Goal: Task Accomplishment & Management: Manage account settings

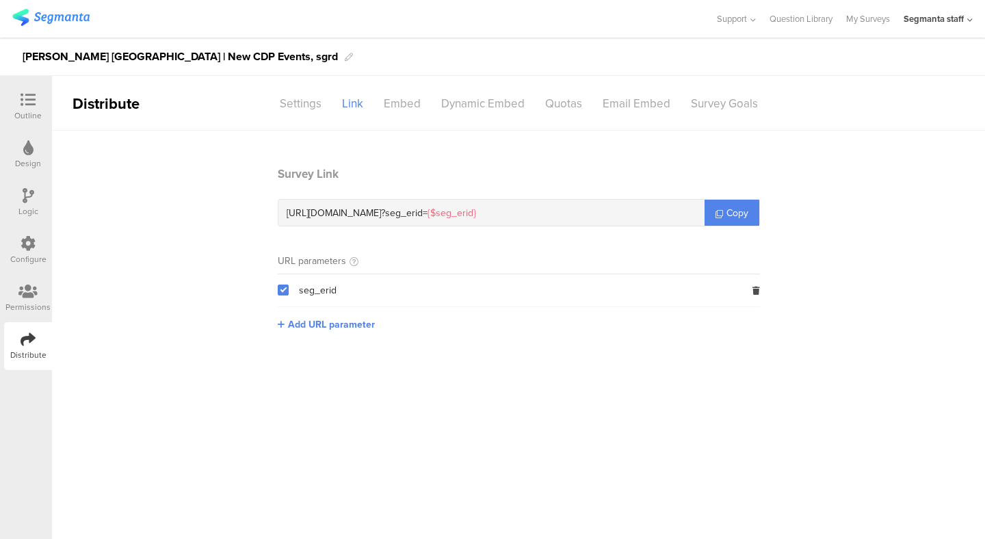
click at [29, 111] on div "Outline" at bounding box center [27, 115] width 27 height 12
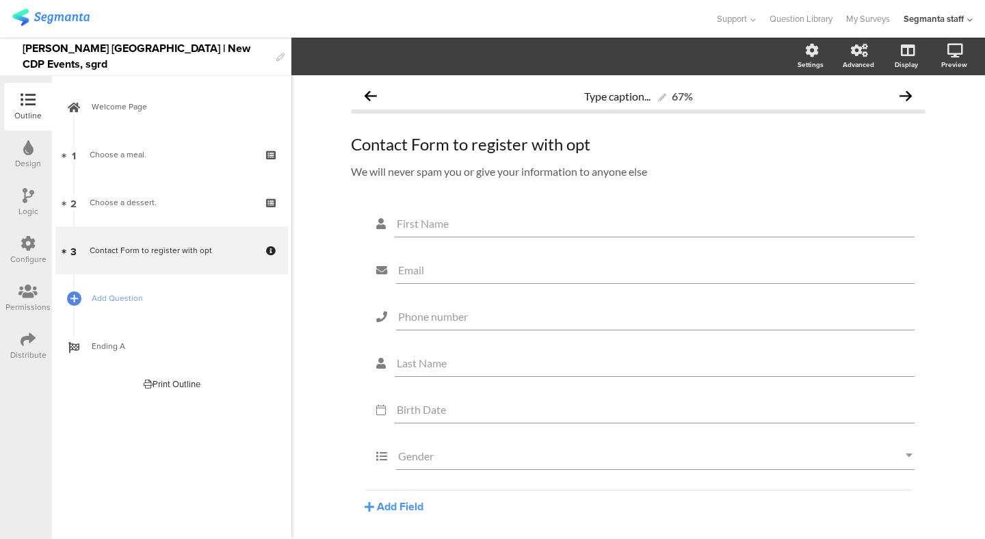
click at [84, 18] on img at bounding box center [50, 17] width 77 height 17
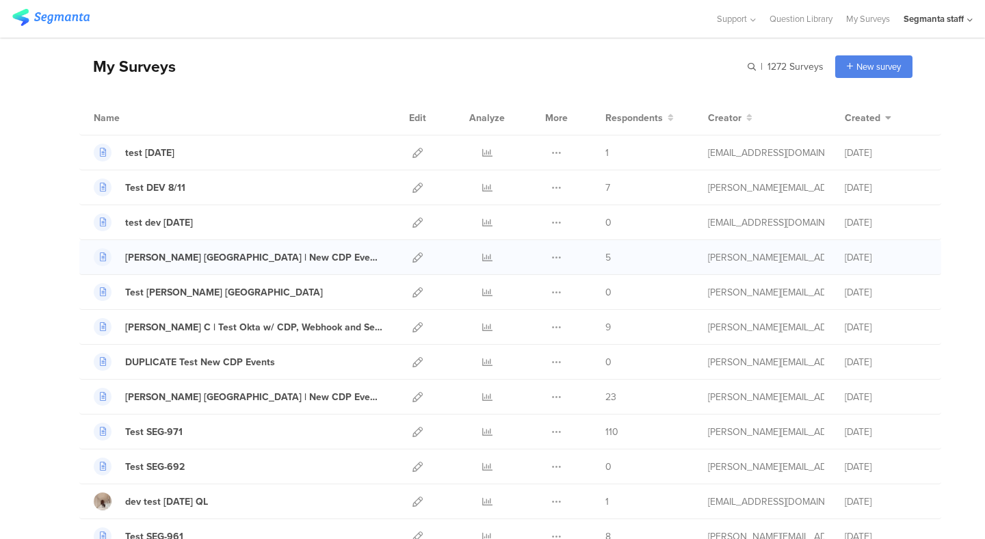
scroll to position [48, 0]
click at [413, 287] on icon at bounding box center [418, 292] width 10 height 10
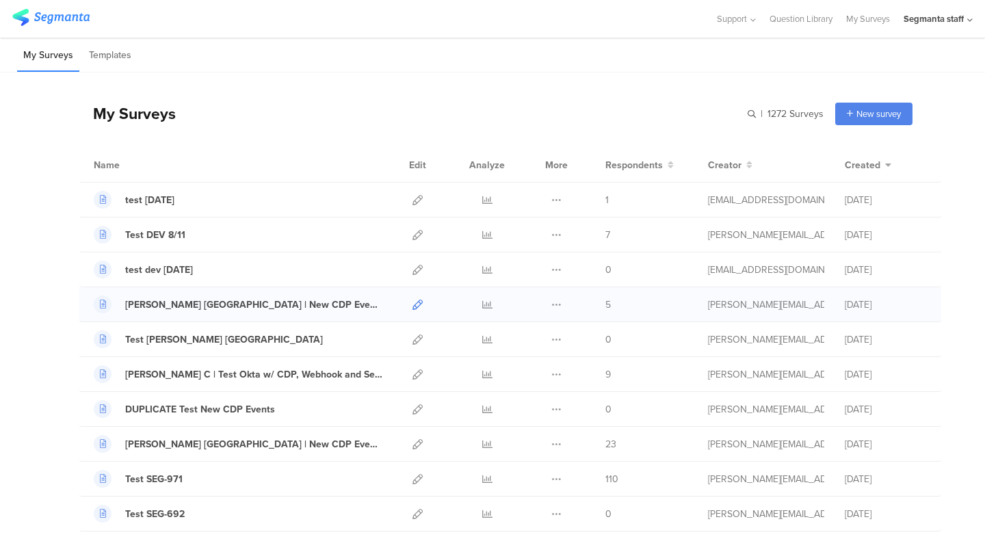
click at [417, 304] on icon at bounding box center [418, 305] width 10 height 10
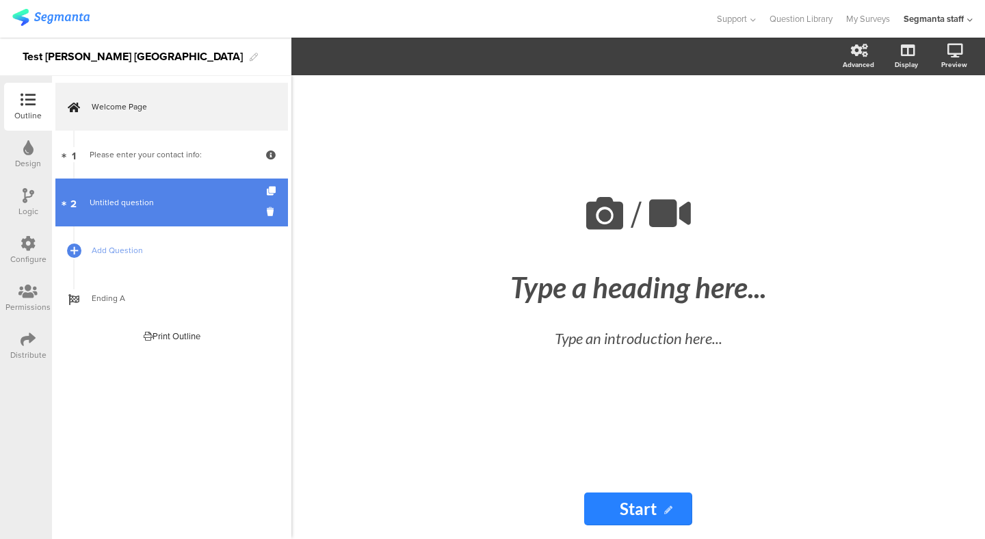
click at [137, 196] on span "Untitled question" at bounding box center [172, 203] width 164 height 14
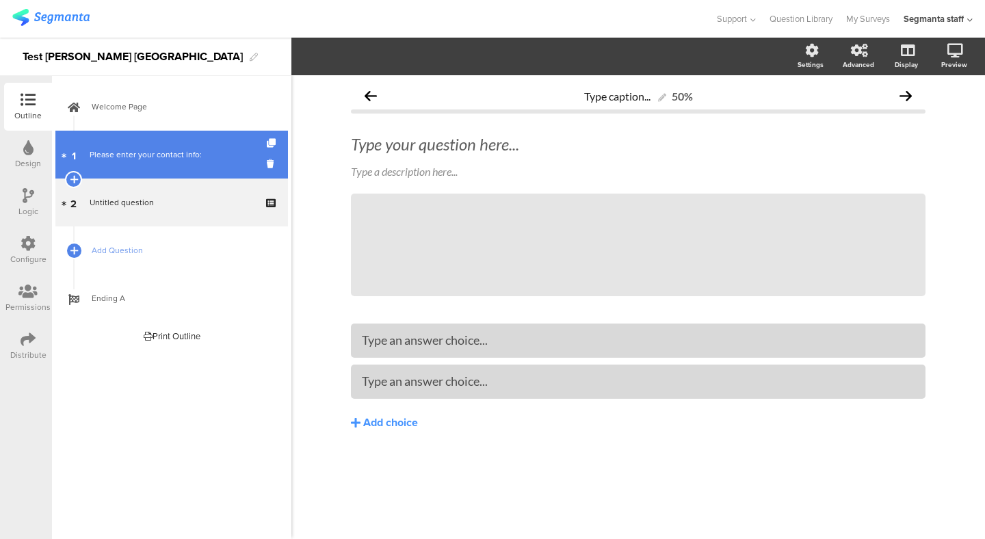
click at [163, 165] on link "1 Please enter your contact info:" at bounding box center [171, 155] width 233 height 48
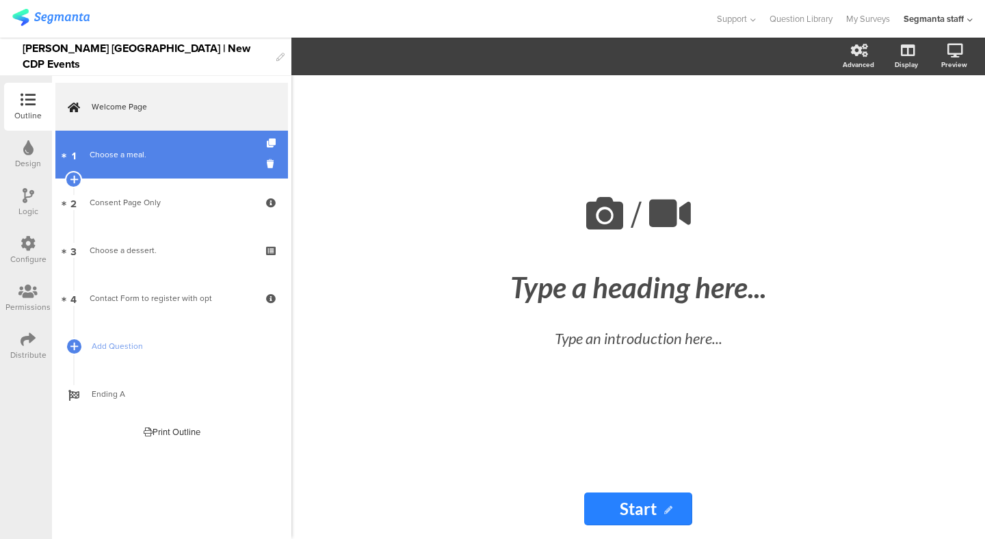
click at [160, 168] on link "1 Choose a meal." at bounding box center [171, 155] width 233 height 48
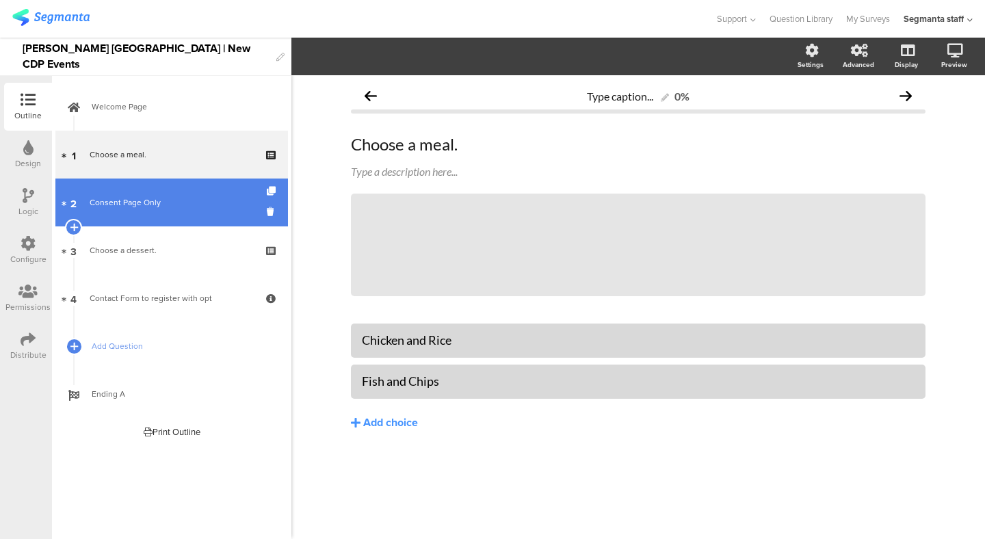
click at [159, 204] on div "Consent Page Only" at bounding box center [172, 203] width 164 height 14
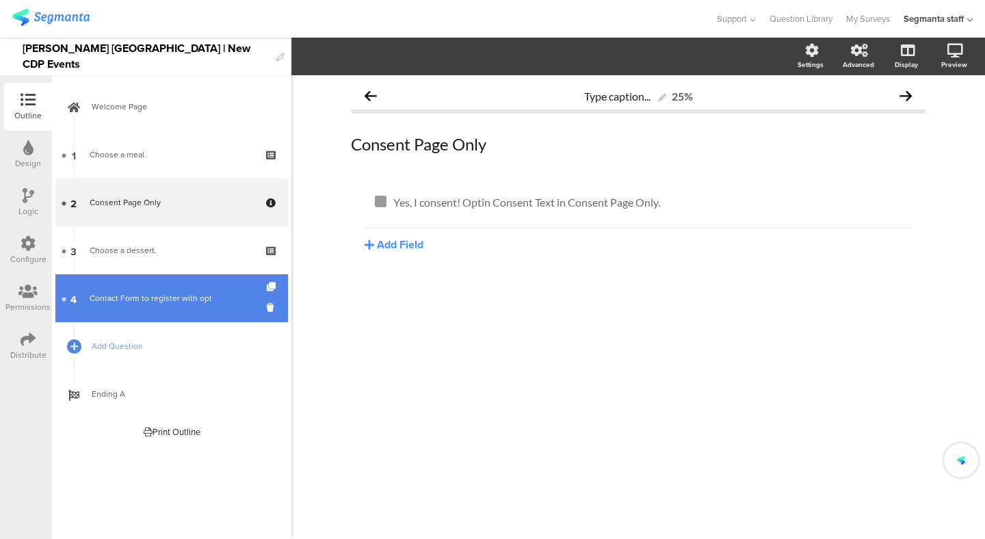
click at [185, 300] on div "Contact Form to register with opt" at bounding box center [172, 299] width 164 height 14
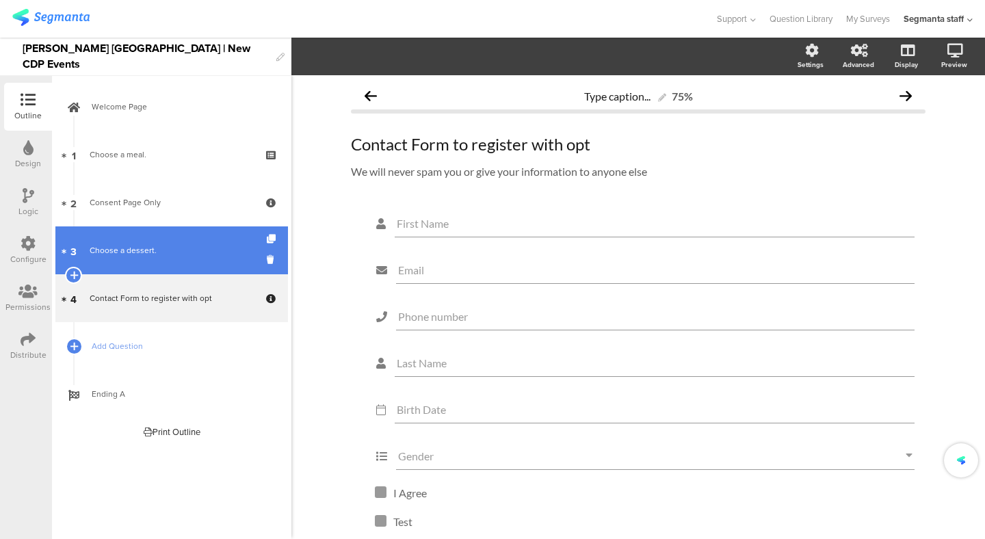
click at [185, 259] on link "3 Choose a dessert." at bounding box center [171, 251] width 233 height 48
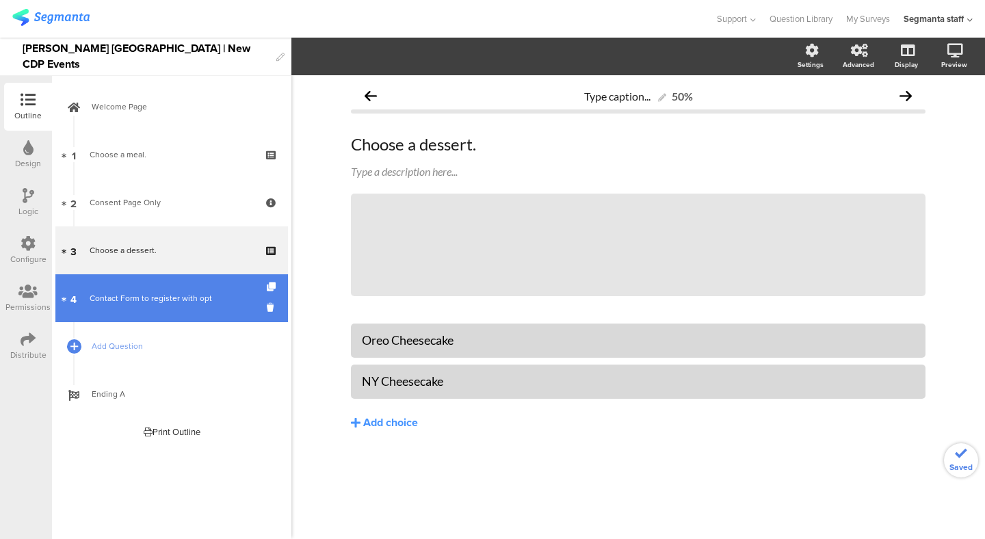
click at [183, 284] on link "4 Contact Form to register with opt" at bounding box center [171, 298] width 233 height 48
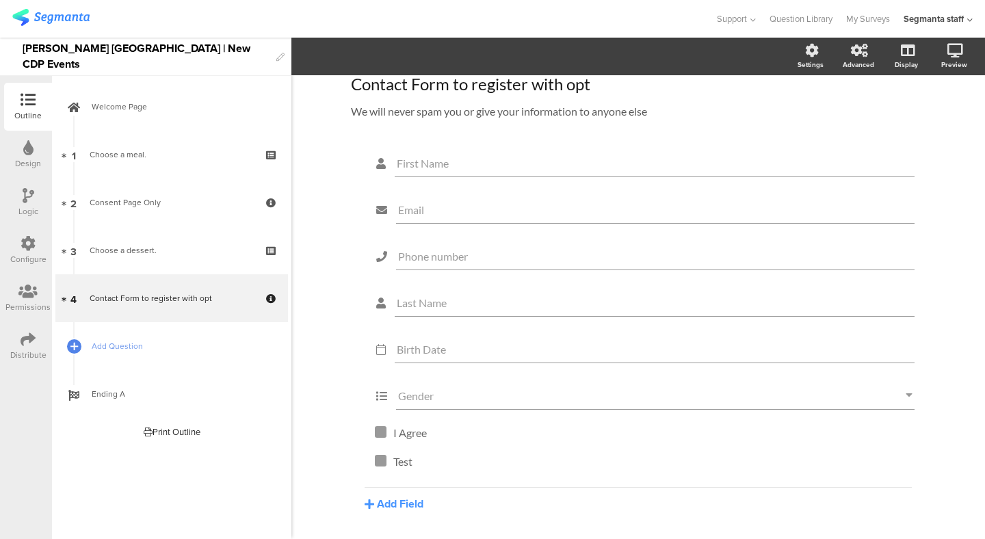
scroll to position [64, 0]
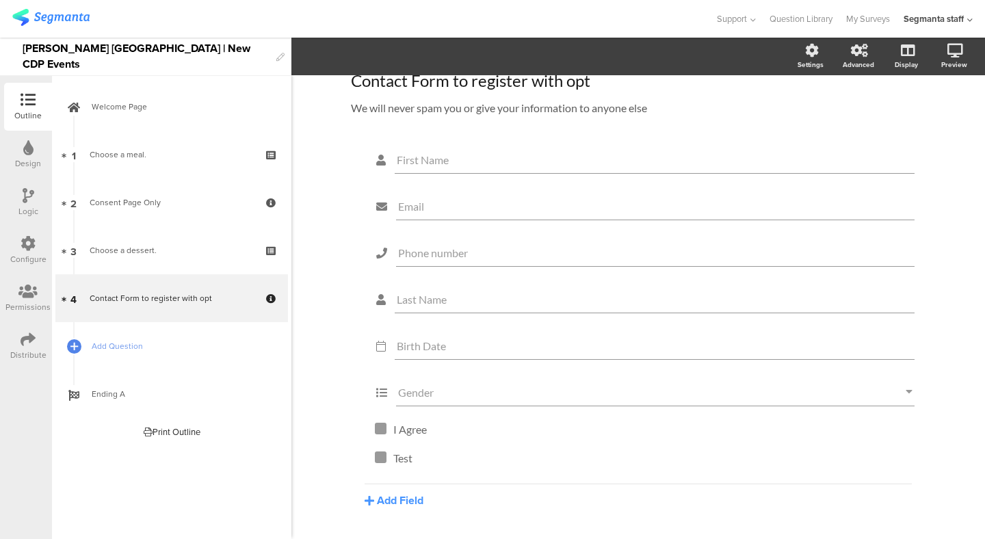
click at [15, 255] on div "Configure" at bounding box center [28, 259] width 36 height 12
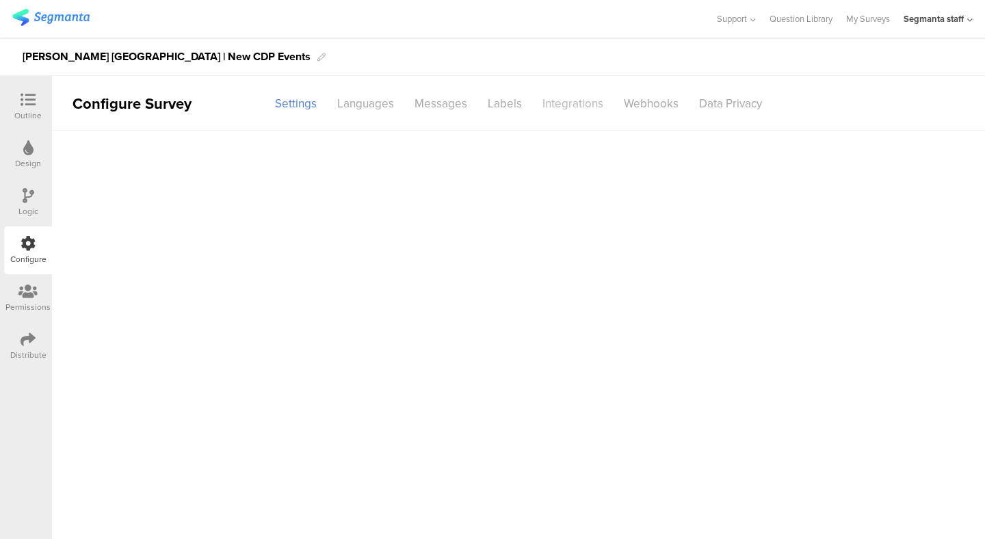
click at [560, 114] on div "Integrations" at bounding box center [572, 104] width 81 height 24
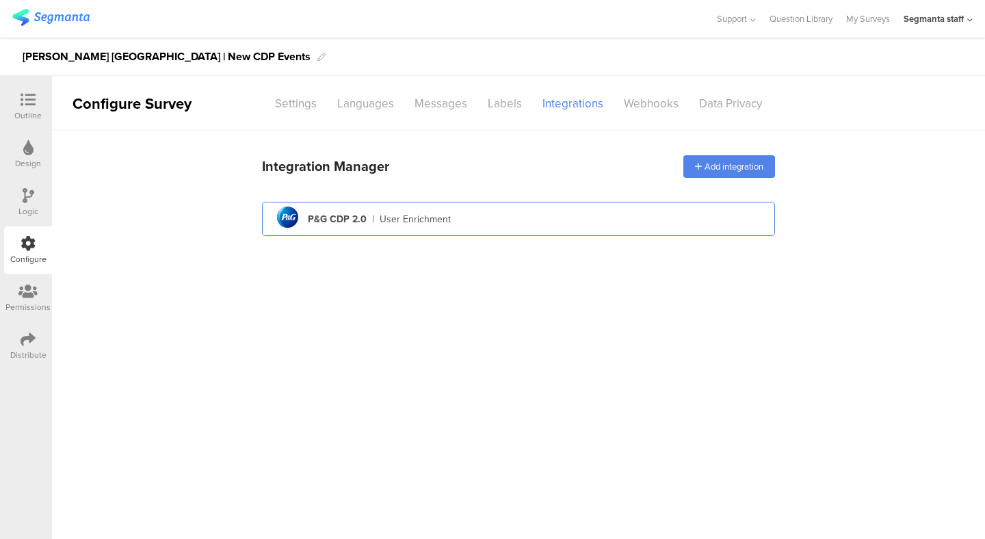
click at [450, 225] on div "pg logo P&G CDP 2.0 | User Enrichment" at bounding box center [518, 220] width 491 height 34
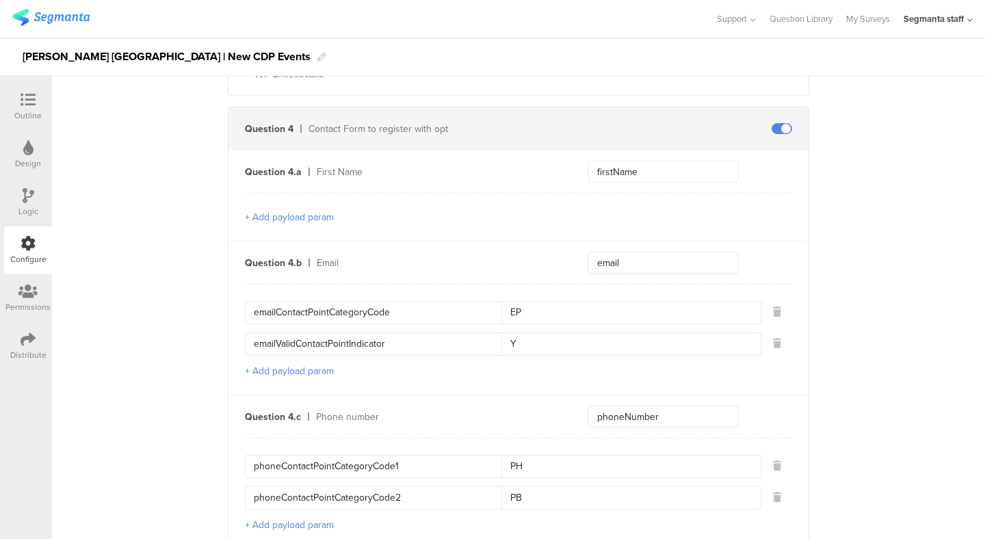
scroll to position [1069, 0]
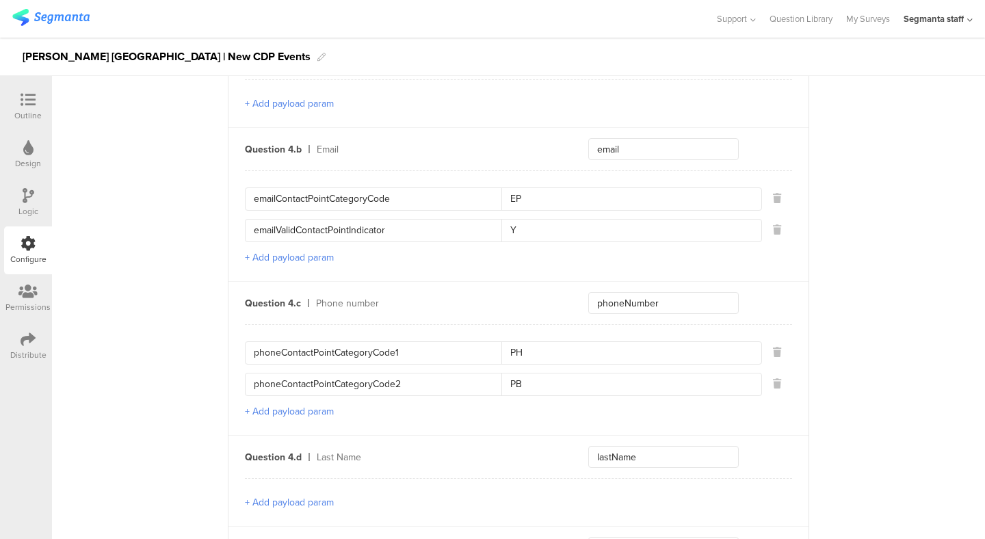
click at [27, 339] on icon at bounding box center [28, 339] width 15 height 15
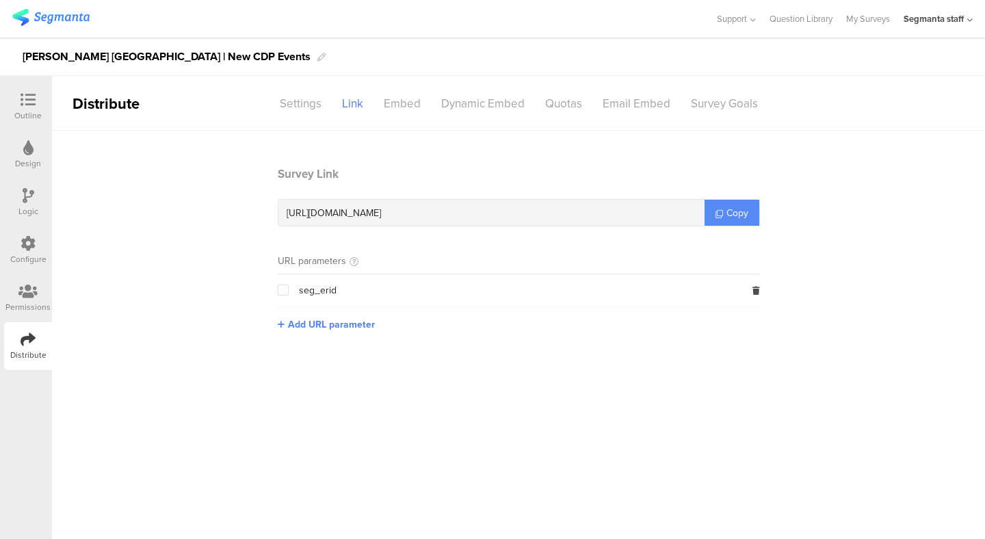
click at [722, 204] on link "Copy" at bounding box center [732, 213] width 55 height 26
click at [31, 259] on div "Configure" at bounding box center [28, 259] width 36 height 12
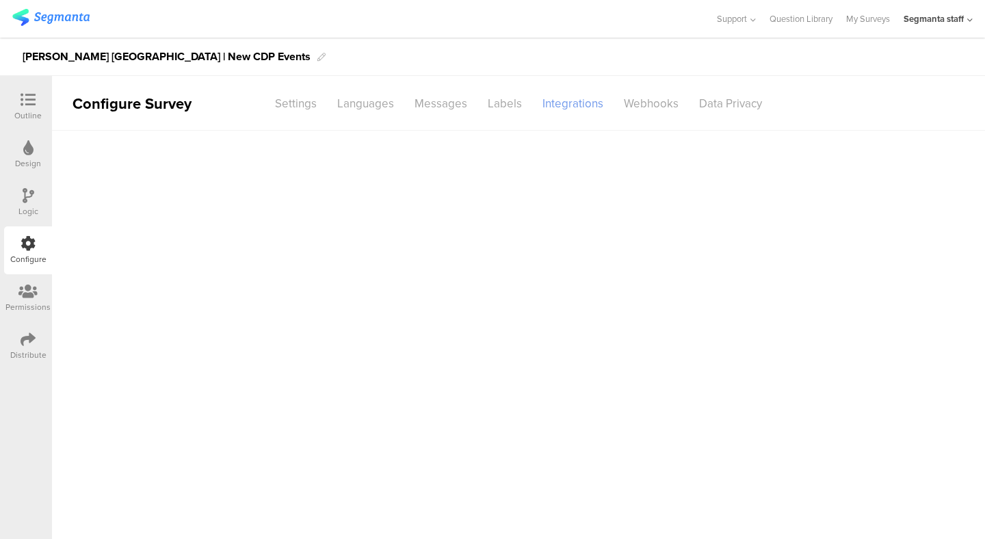
click at [571, 101] on div "Integrations" at bounding box center [572, 104] width 81 height 24
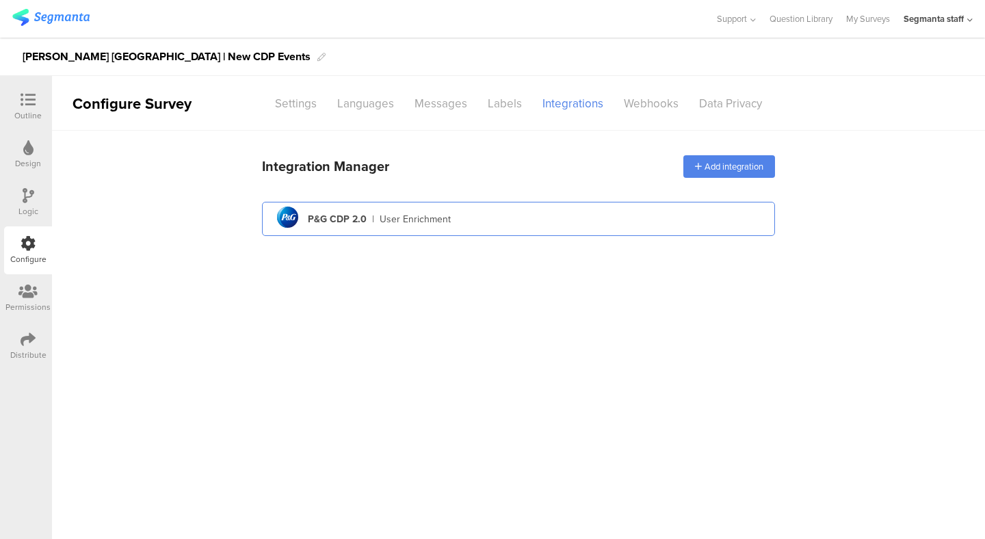
click at [466, 222] on div "pg logo P&G CDP 2.0 | User Enrichment" at bounding box center [518, 220] width 491 height 34
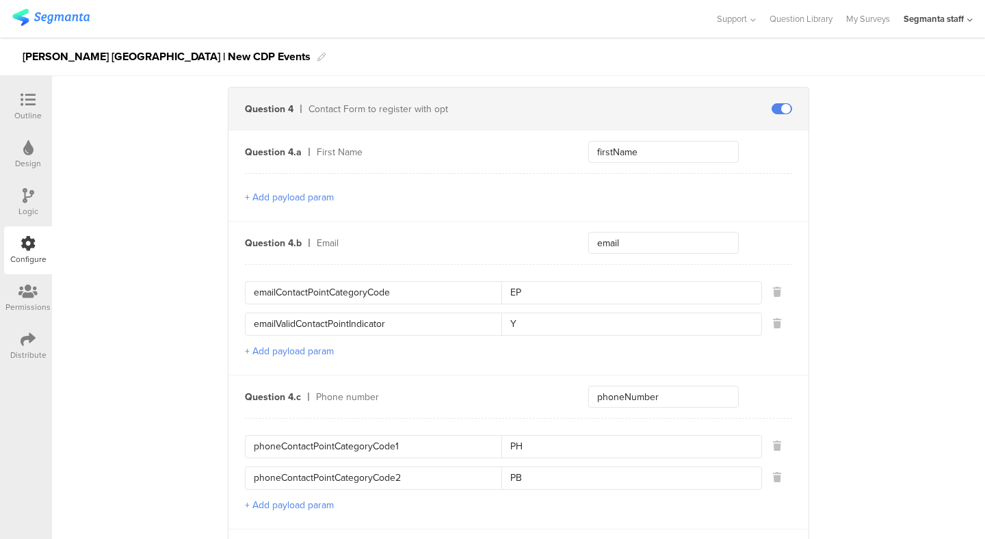
scroll to position [980, 0]
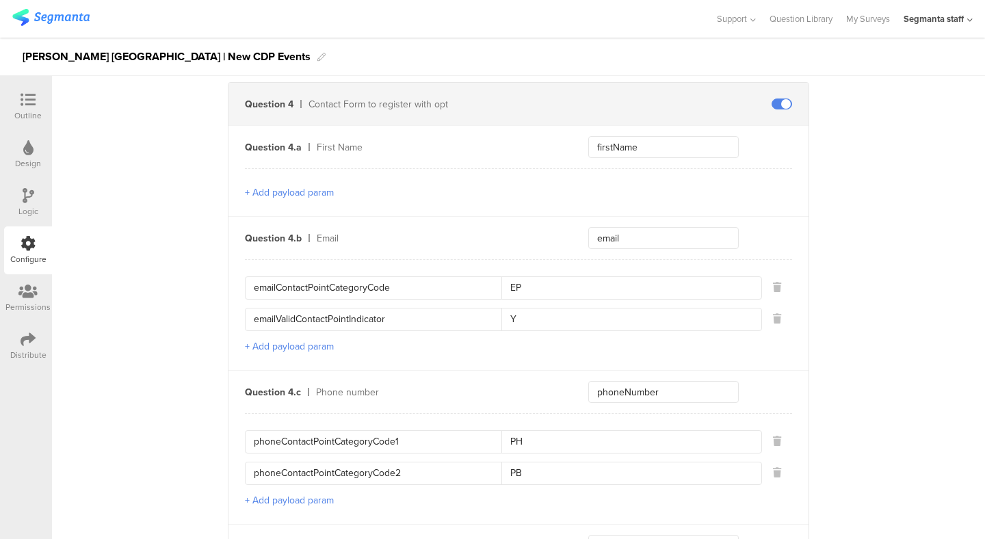
click at [309, 439] on input "phoneContactPointCategoryCode1" at bounding box center [378, 442] width 248 height 22
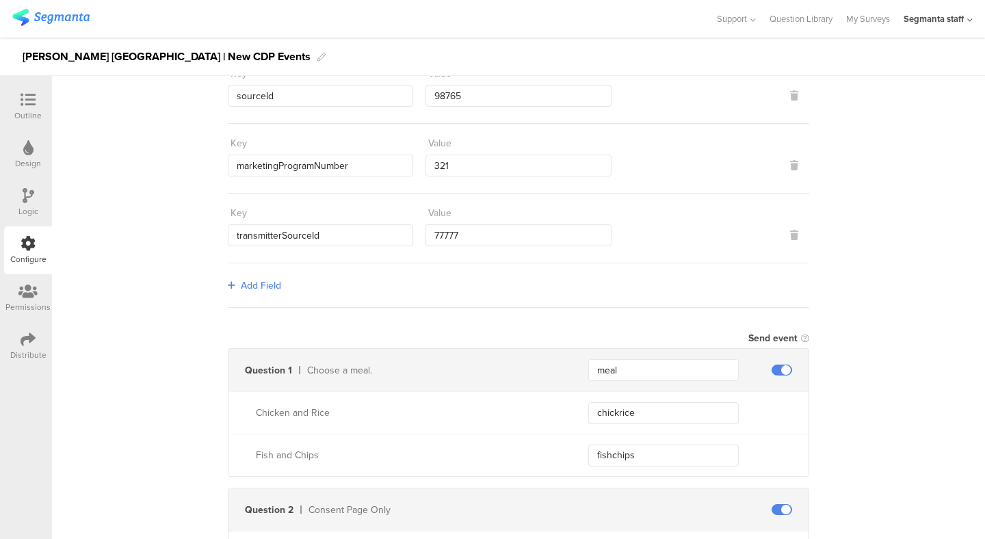
scroll to position [0, 0]
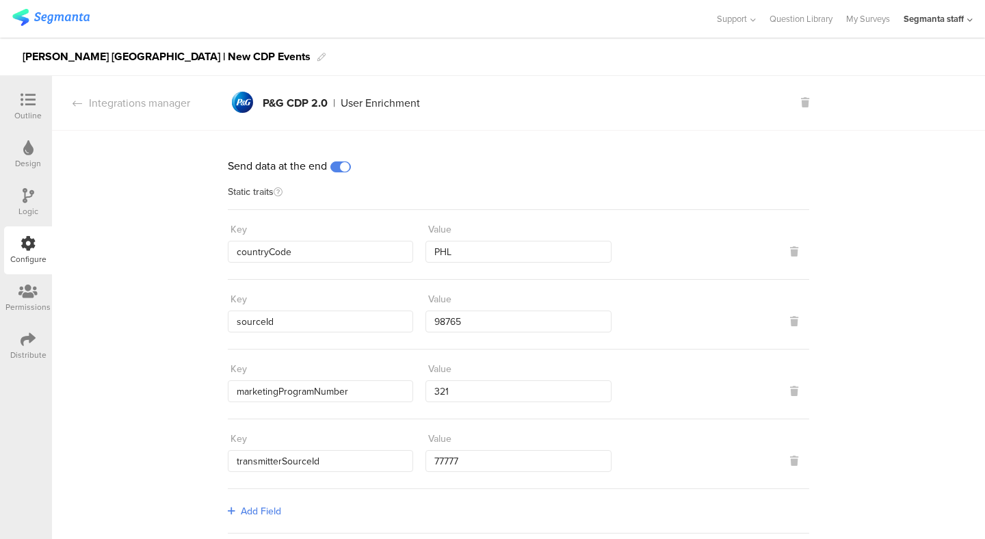
click at [615, 76] on section "Integrations manager pg logo P&G CDP 2.0 | User Enrichment pg logo P&G CDP 2.0 …" at bounding box center [518, 103] width 933 height 55
click at [27, 357] on div "Distribute" at bounding box center [28, 355] width 36 height 12
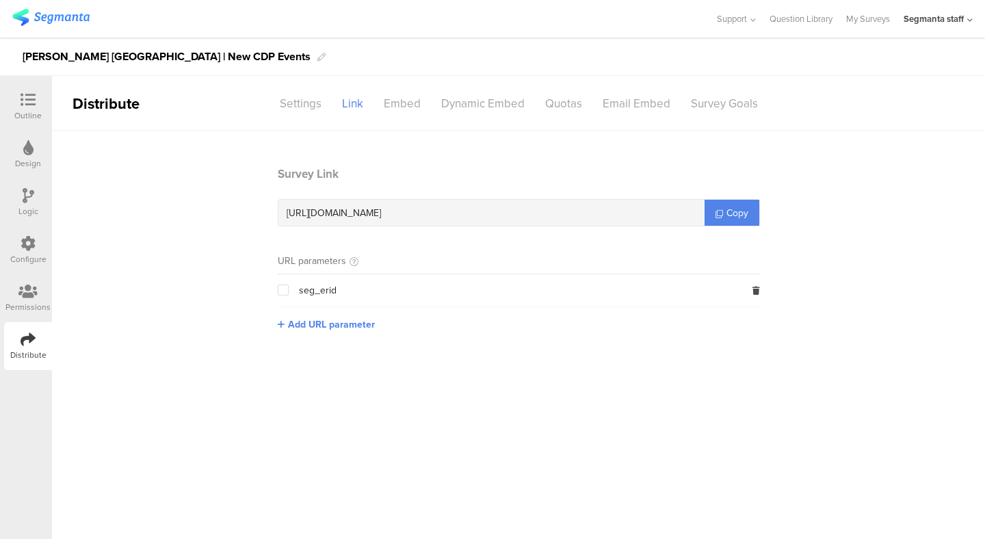
click at [24, 243] on icon at bounding box center [28, 243] width 15 height 15
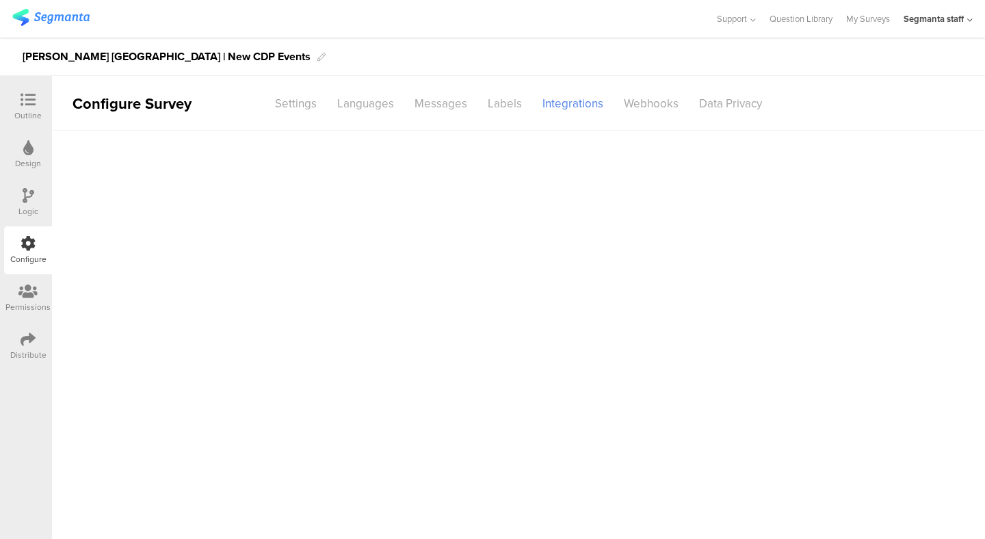
click at [936, 17] on div "Segmanta staff" at bounding box center [934, 18] width 60 height 13
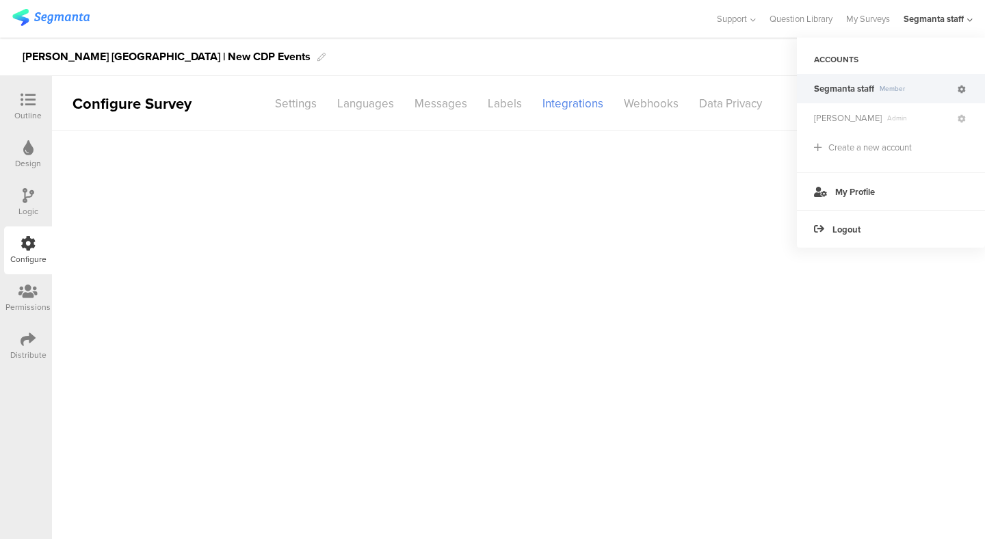
click at [964, 92] on icon at bounding box center [962, 90] width 8 height 8
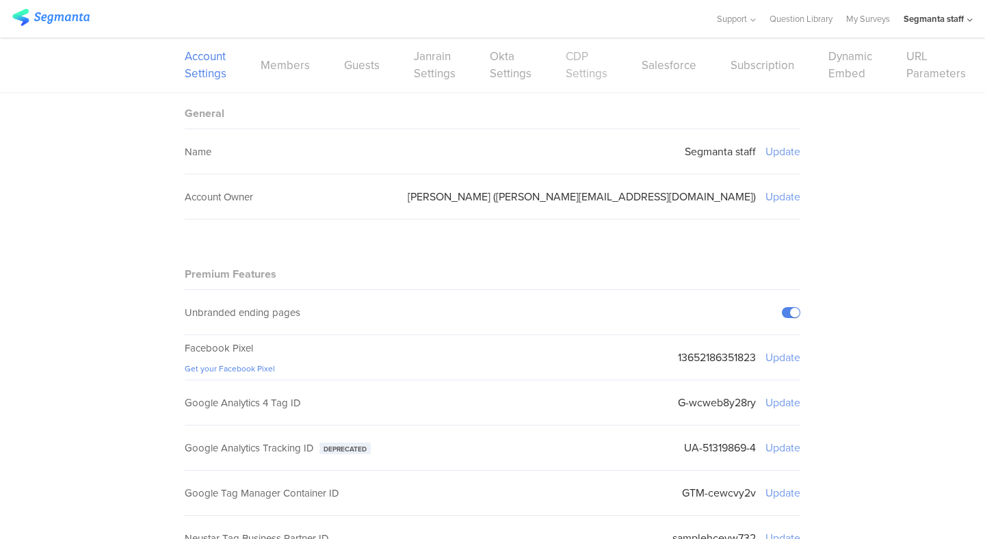
click at [577, 74] on link "CDP Settings" at bounding box center [587, 65] width 42 height 34
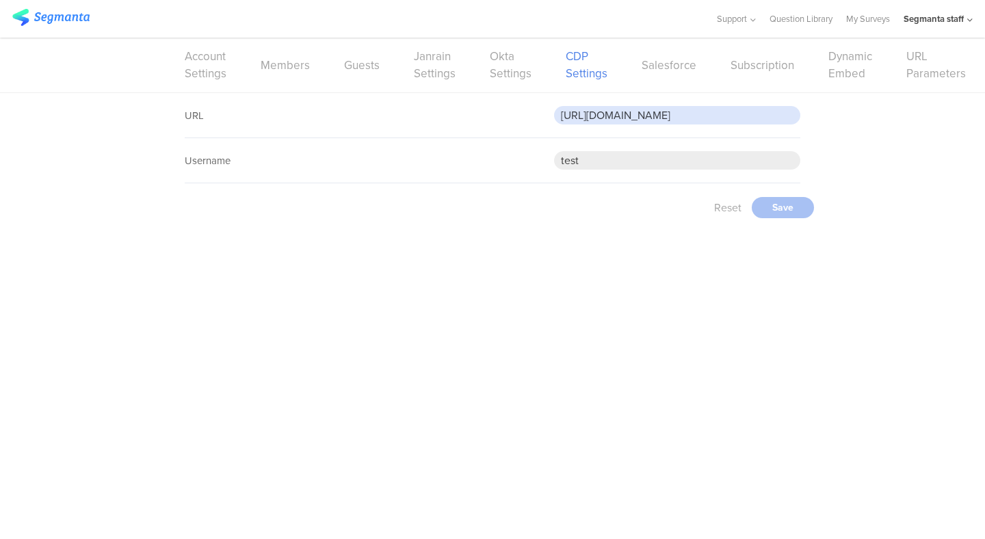
click at [677, 115] on input "https://eoz0cbwgki0gzzr.m.pipedream.net" at bounding box center [677, 115] width 246 height 18
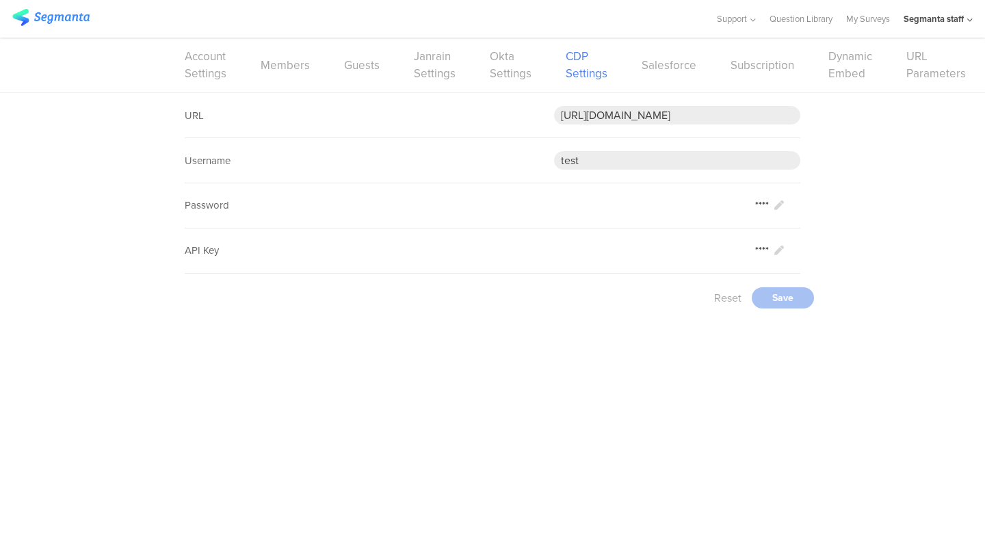
click at [836, 156] on div "URL https://eoz0cbwgki0gzzr.m.pipedream.net Username test Set Password Cancel S…" at bounding box center [492, 207] width 985 height 229
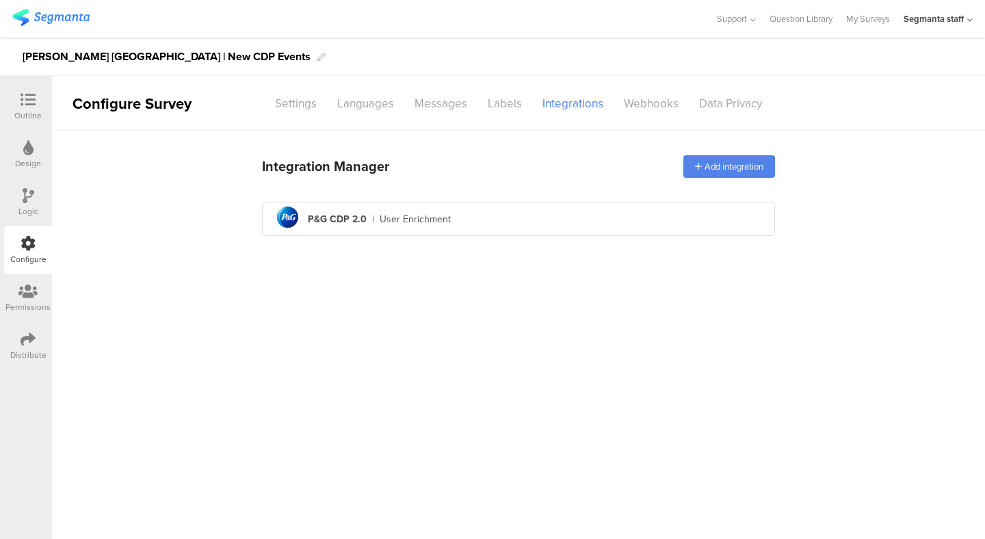
click at [31, 112] on div "Outline" at bounding box center [27, 115] width 27 height 12
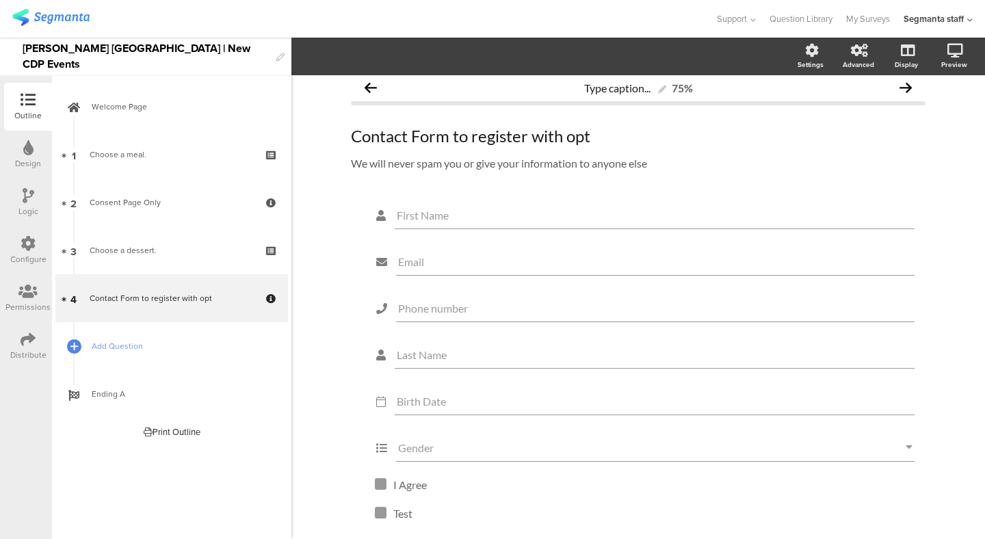
scroll to position [27, 0]
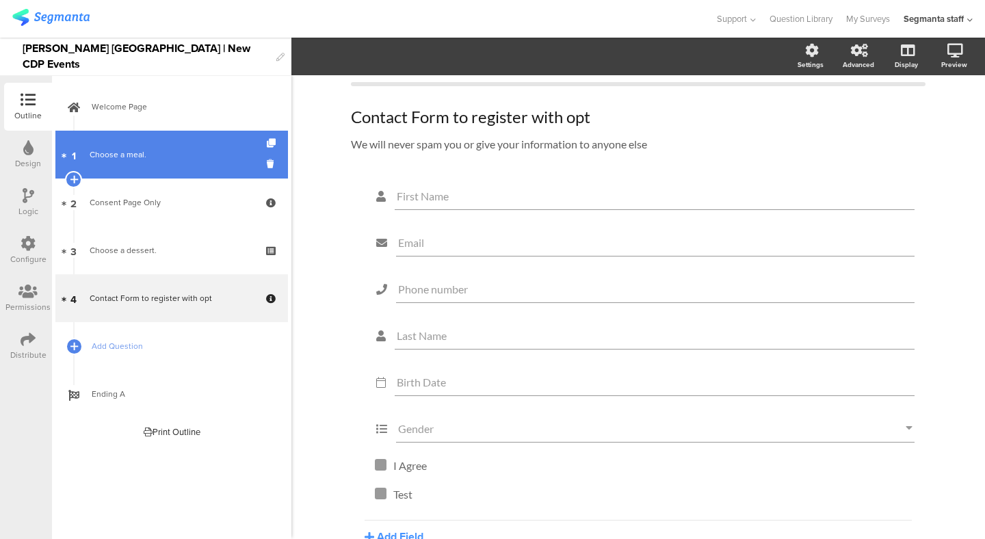
click at [185, 144] on link "1 Choose a meal." at bounding box center [171, 155] width 233 height 48
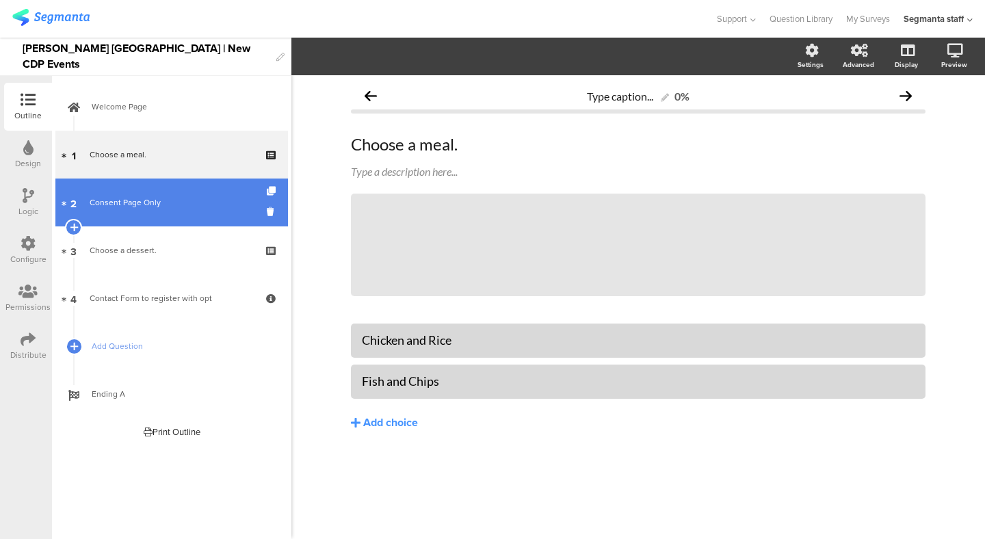
click at [170, 194] on link "2 Consent Page Only" at bounding box center [171, 203] width 233 height 48
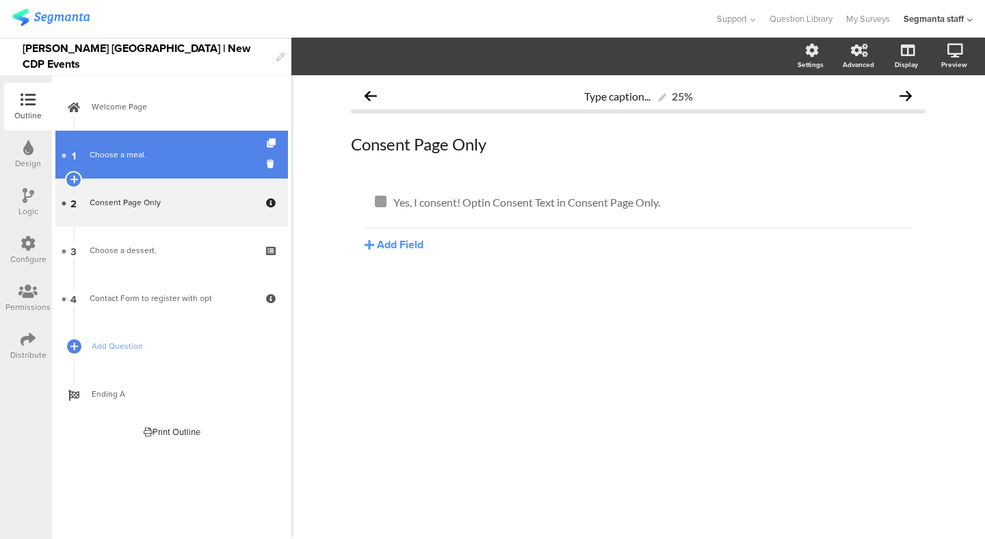
click at [164, 144] on link "1 Choose a meal." at bounding box center [171, 155] width 233 height 48
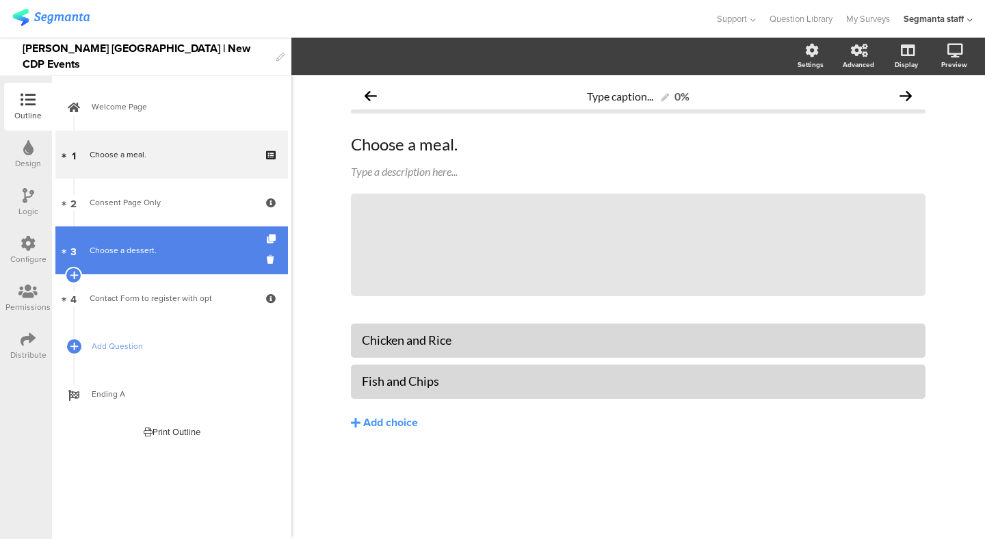
click at [140, 229] on link "3 Choose a dessert." at bounding box center [171, 251] width 233 height 48
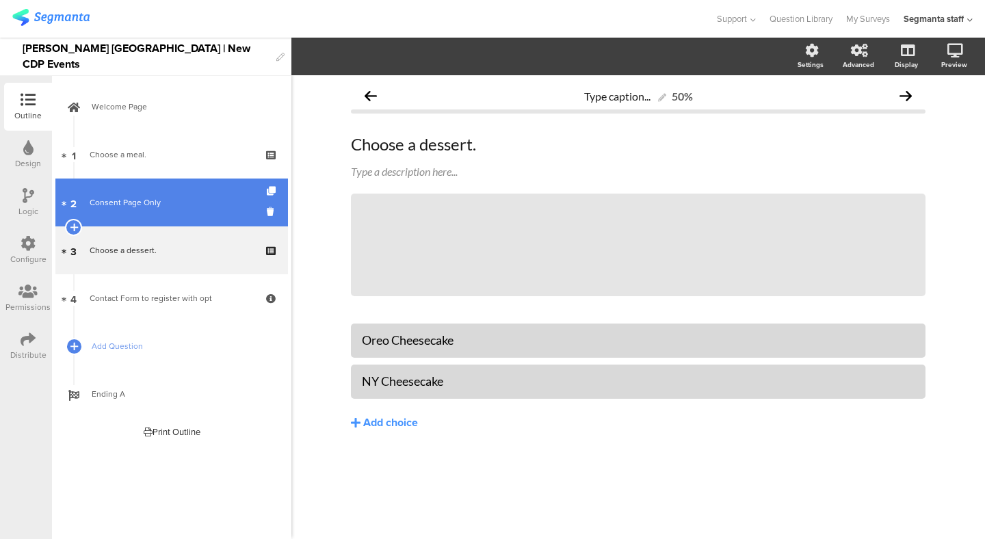
click at [177, 205] on div "Consent Page Only" at bounding box center [172, 203] width 164 height 14
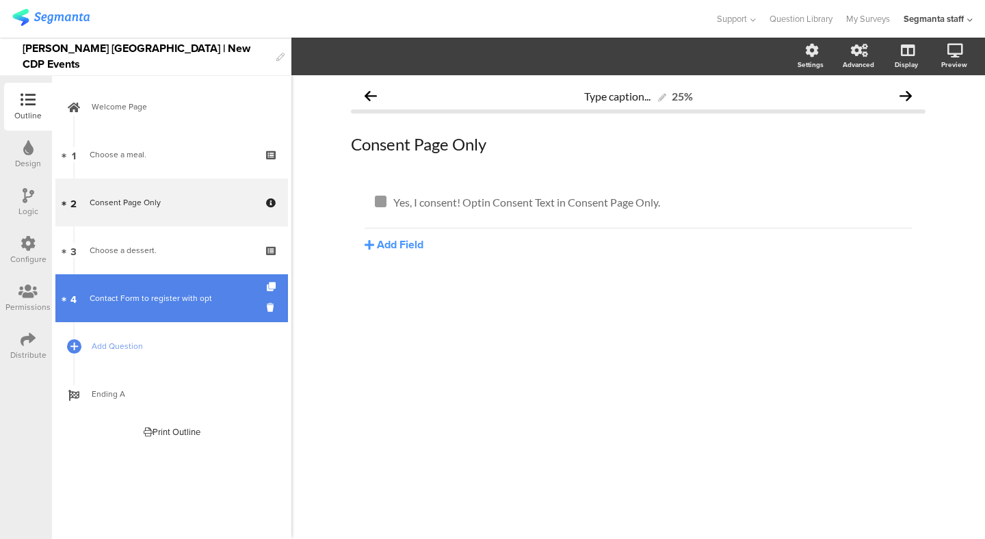
click at [179, 276] on link "4 Contact Form to register with opt" at bounding box center [171, 298] width 233 height 48
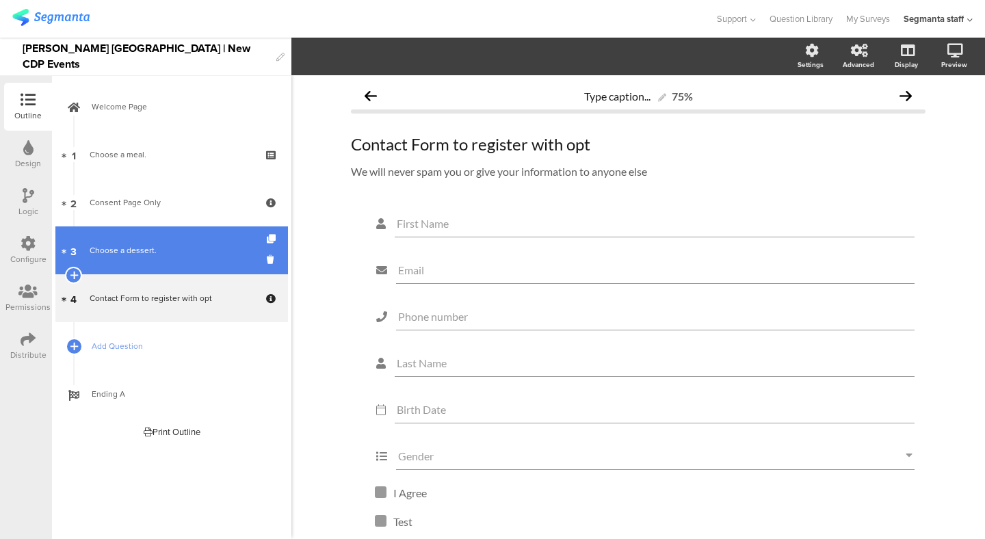
click at [181, 253] on div "Choose a dessert." at bounding box center [172, 251] width 164 height 14
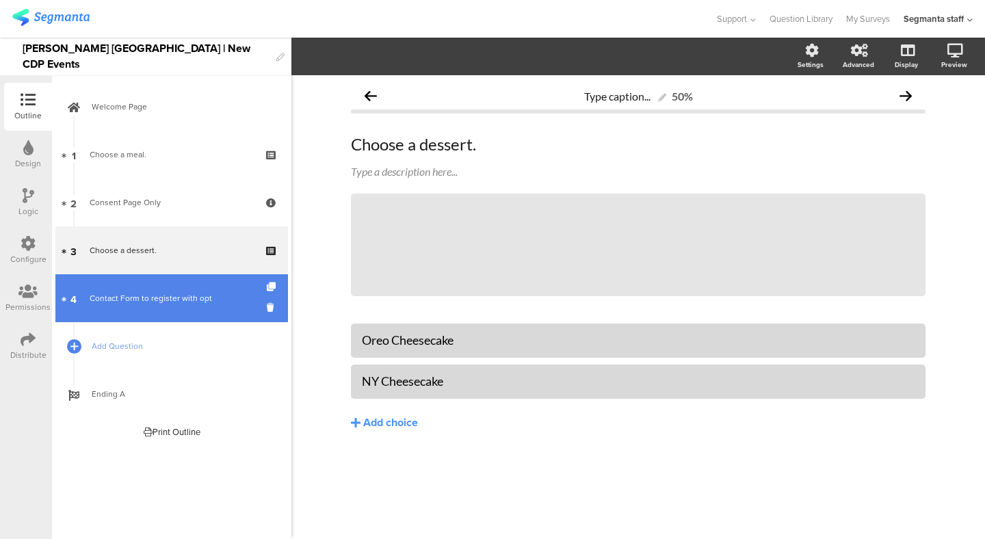
click at [162, 304] on div "Contact Form to register with opt" at bounding box center [172, 299] width 164 height 14
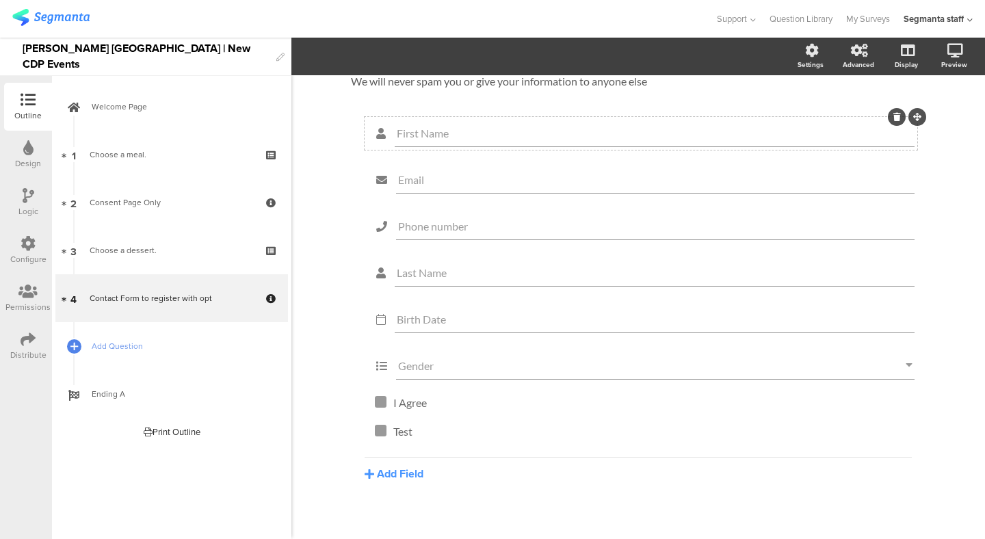
scroll to position [93, 0]
click at [25, 248] on icon at bounding box center [28, 243] width 15 height 15
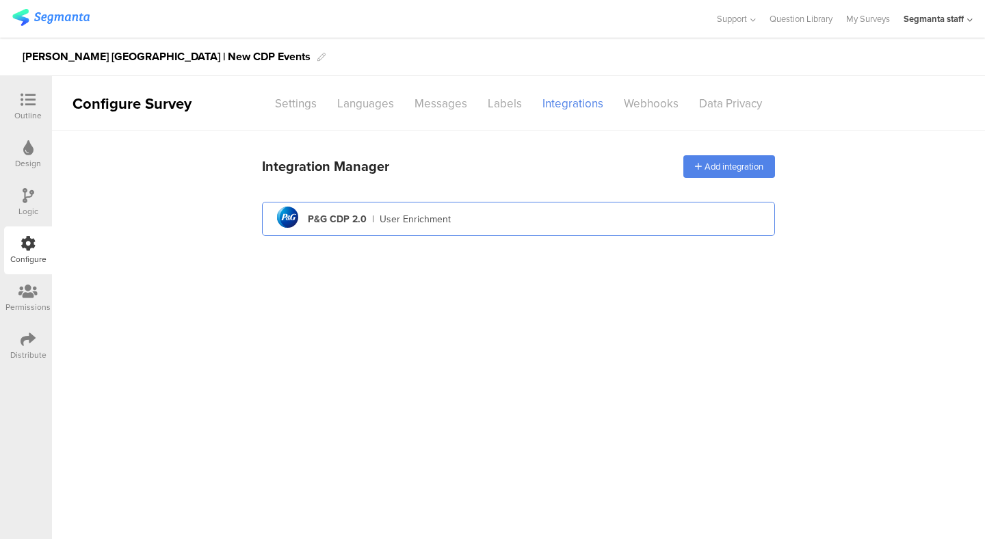
click at [461, 203] on div "pg logo P&G CDP 2.0 | User Enrichment" at bounding box center [518, 220] width 491 height 34
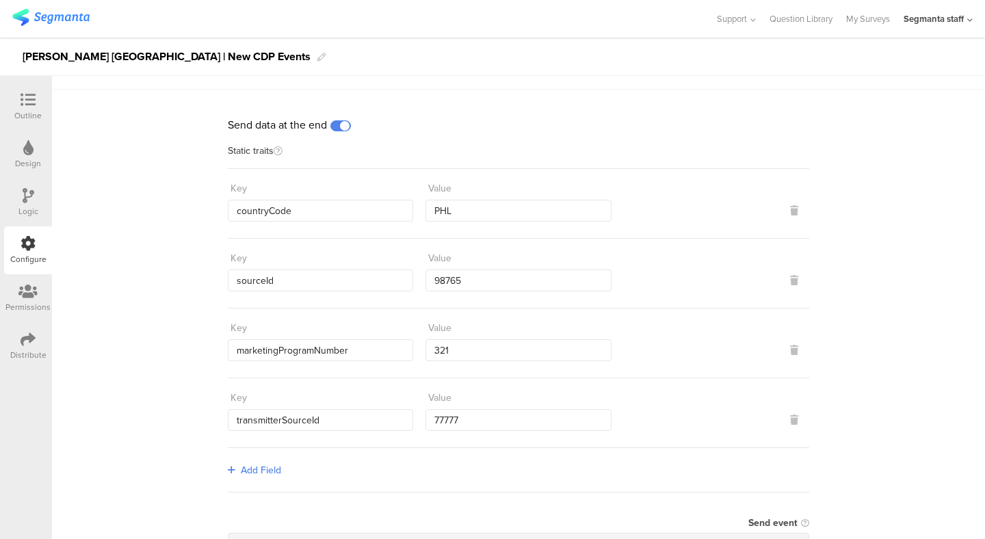
scroll to position [66, 0]
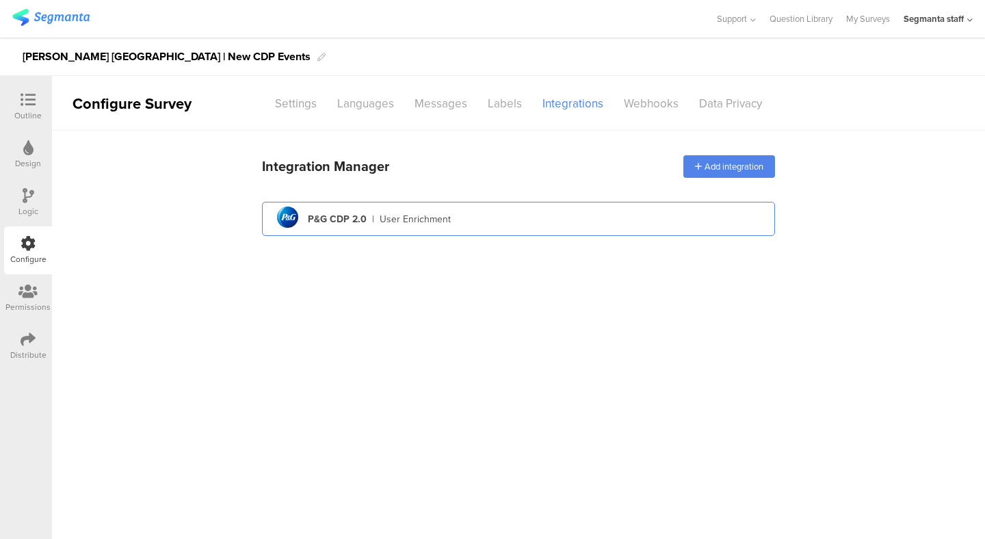
click at [367, 225] on div "pg logo P&G CDP 2.0 | User Enrichment" at bounding box center [518, 220] width 491 height 34
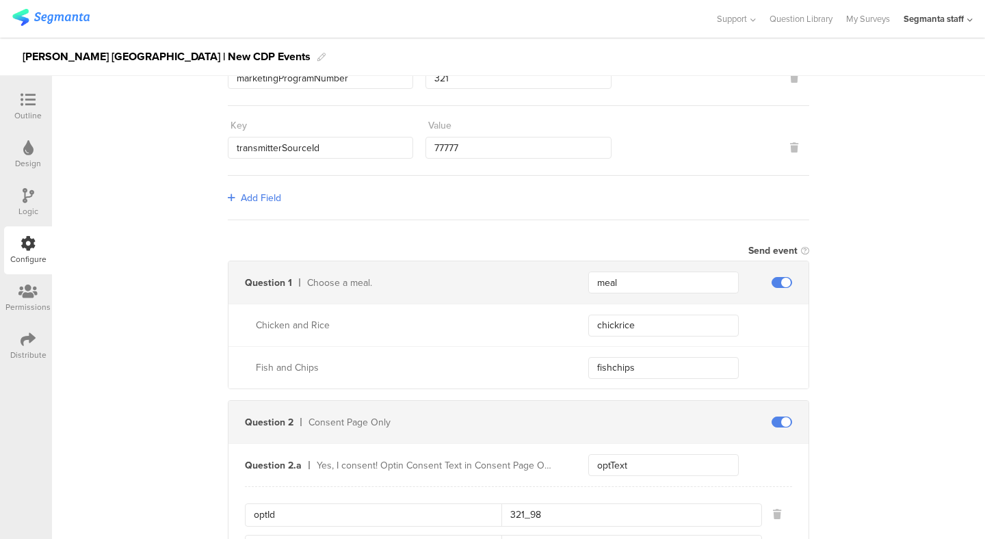
scroll to position [185, 0]
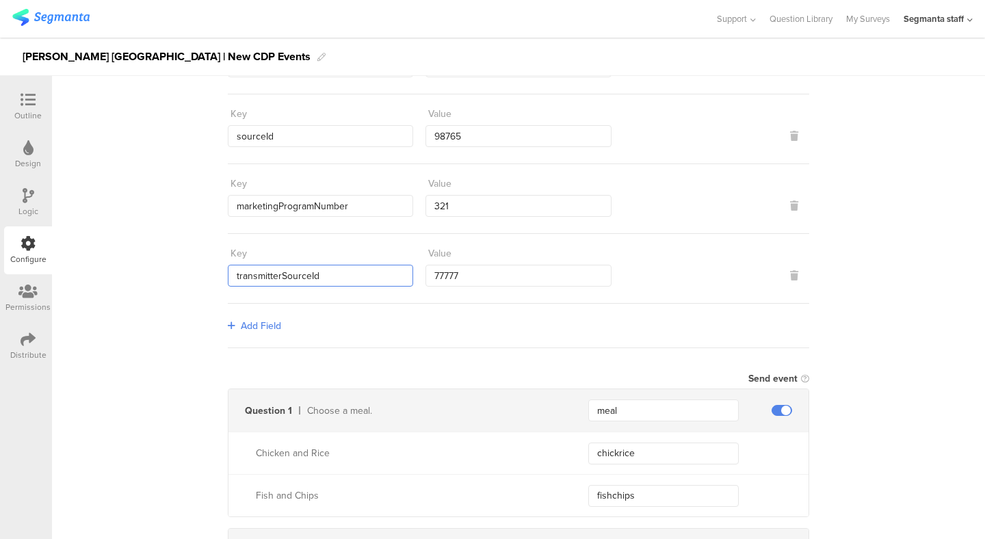
click at [380, 271] on input "transmitterSourceId" at bounding box center [320, 276] width 185 height 22
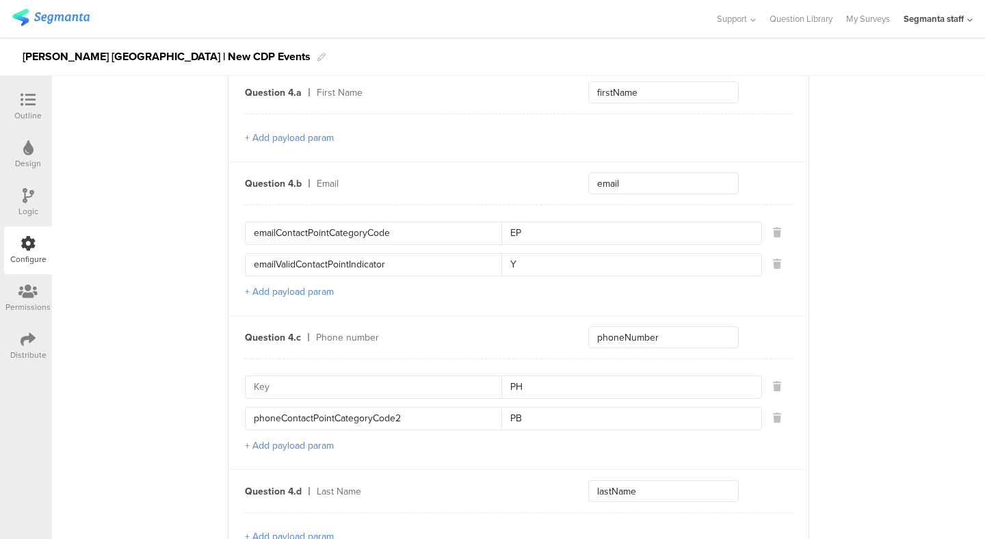
scroll to position [1070, 0]
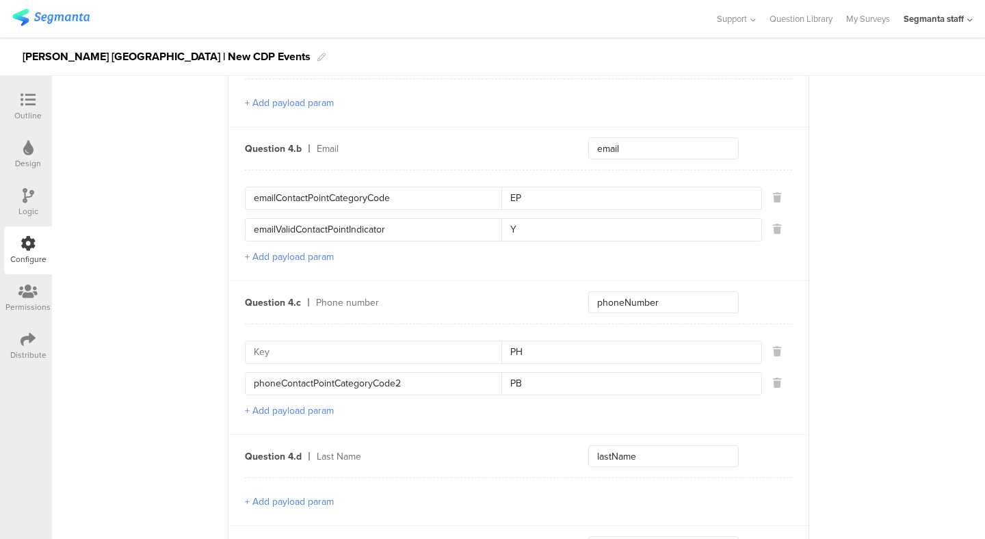
click at [370, 382] on input "phoneContactPointCategoryCode2" at bounding box center [378, 384] width 248 height 22
click at [441, 353] on input at bounding box center [378, 352] width 248 height 22
paste input "phoneContactPointCategoryCode2"
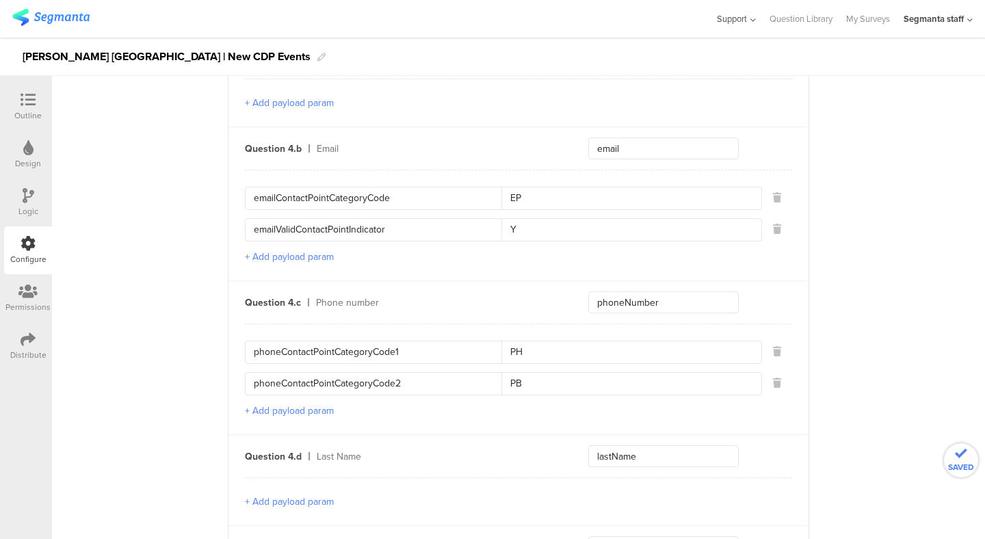
type input "phoneContactPointCategoryCode1"
click at [24, 335] on icon at bounding box center [28, 339] width 15 height 15
click at [44, 334] on div "Distribute" at bounding box center [28, 346] width 48 height 48
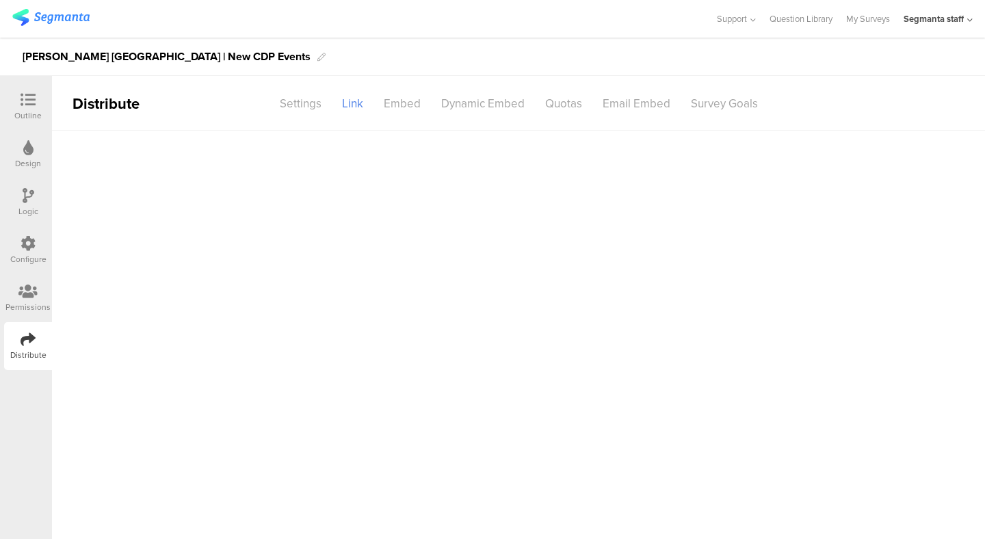
click at [25, 342] on icon at bounding box center [28, 339] width 15 height 15
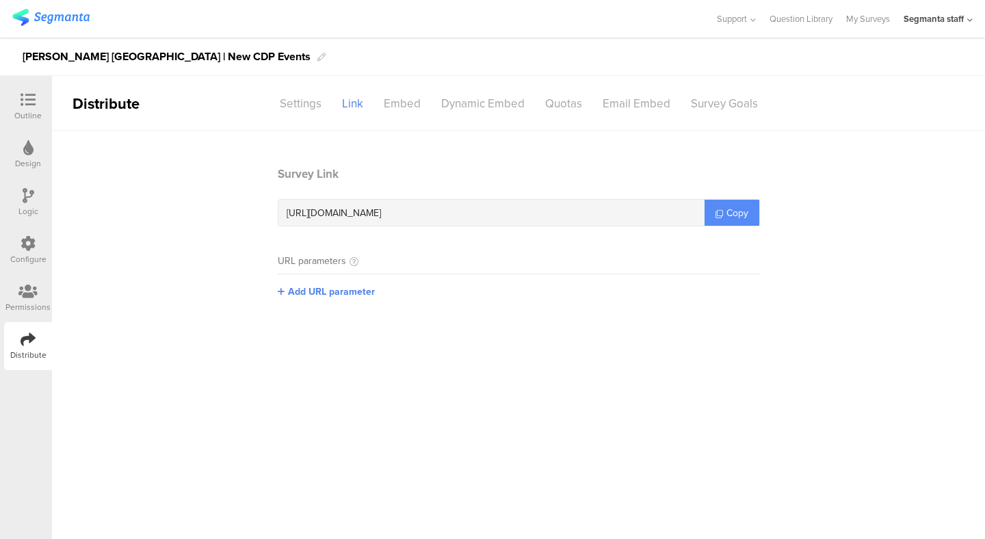
click at [730, 211] on span "Copy" at bounding box center [738, 213] width 22 height 14
click at [26, 245] on icon at bounding box center [28, 243] width 15 height 15
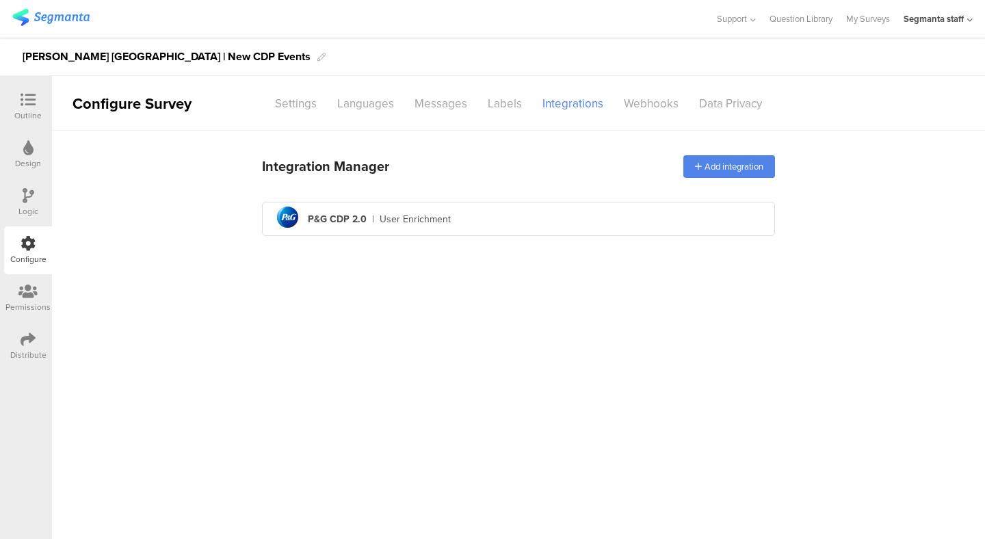
click at [27, 301] on div "Permissions" at bounding box center [27, 307] width 45 height 12
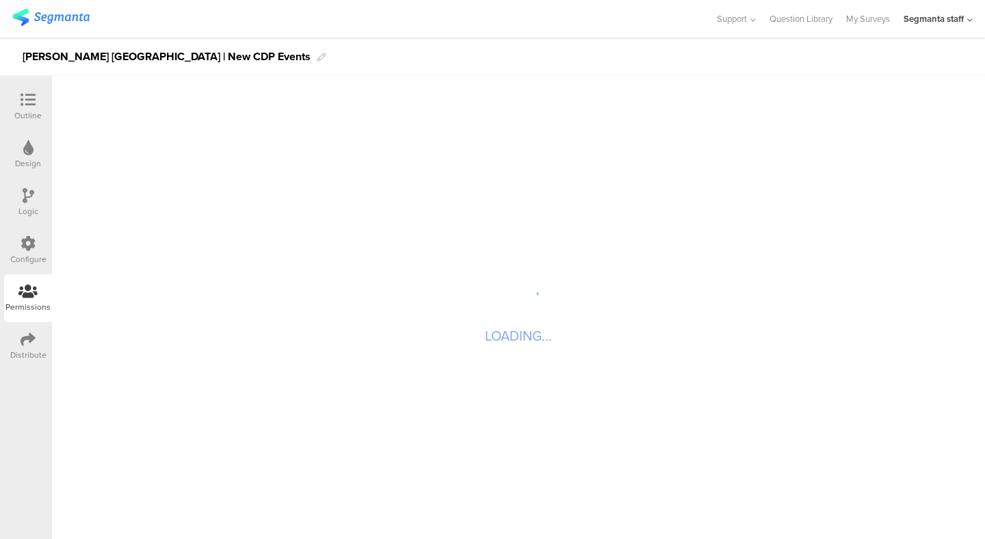
click at [27, 262] on div "Configure" at bounding box center [28, 259] width 36 height 12
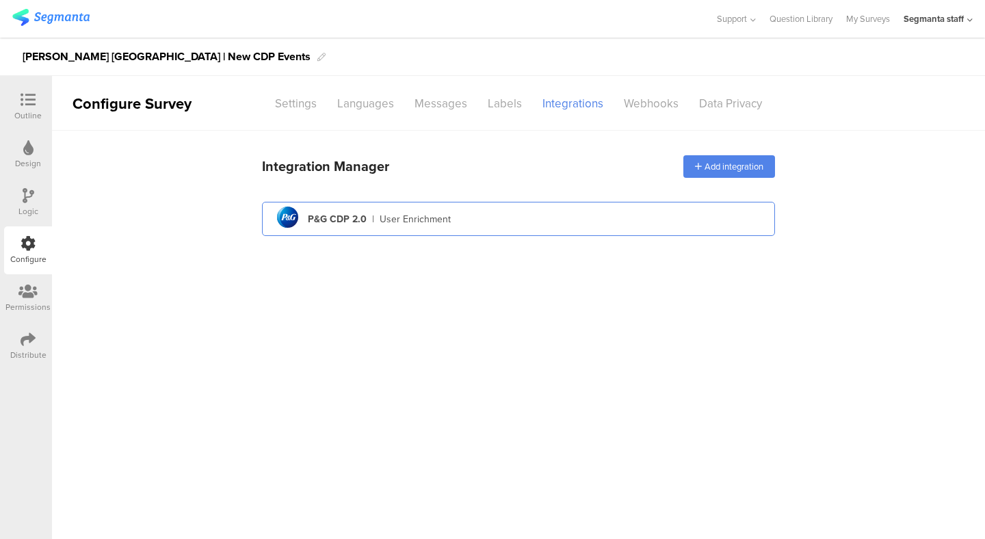
click at [348, 218] on div "P&G CDP 2.0" at bounding box center [337, 219] width 59 height 14
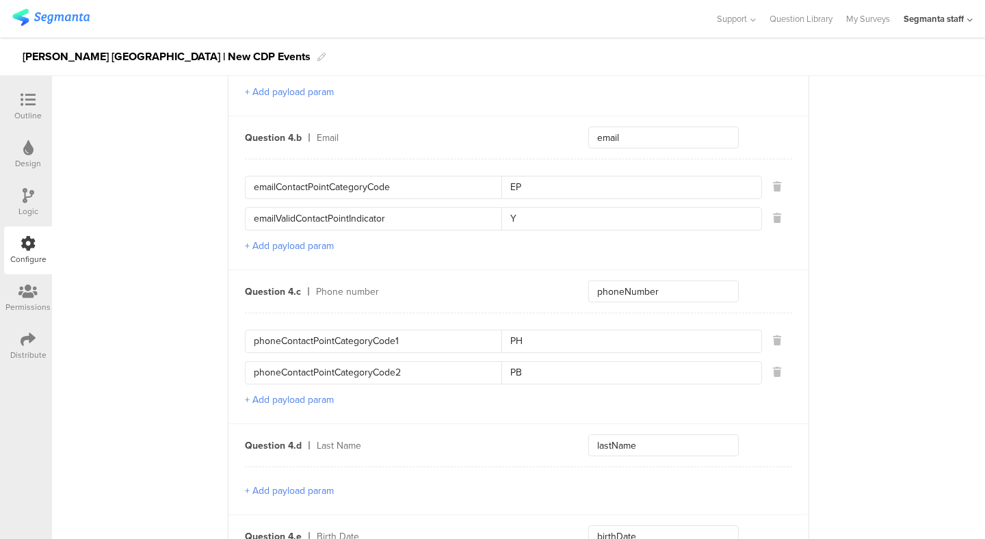
scroll to position [1078, 0]
click at [848, 249] on div "Send data at the end Static traits Key countryCode Value PHL Key sourceId Value…" at bounding box center [518, 64] width 933 height 2022
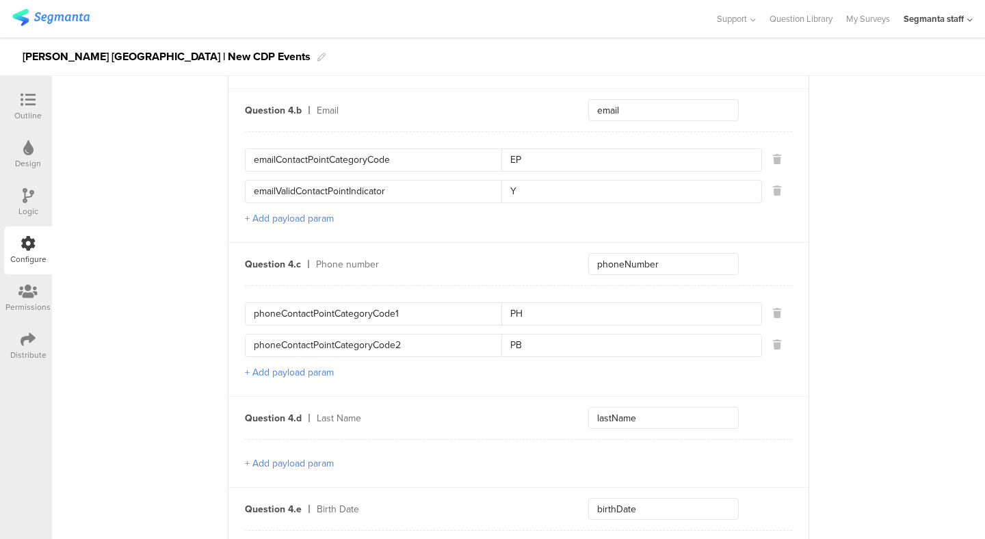
scroll to position [1128, 0]
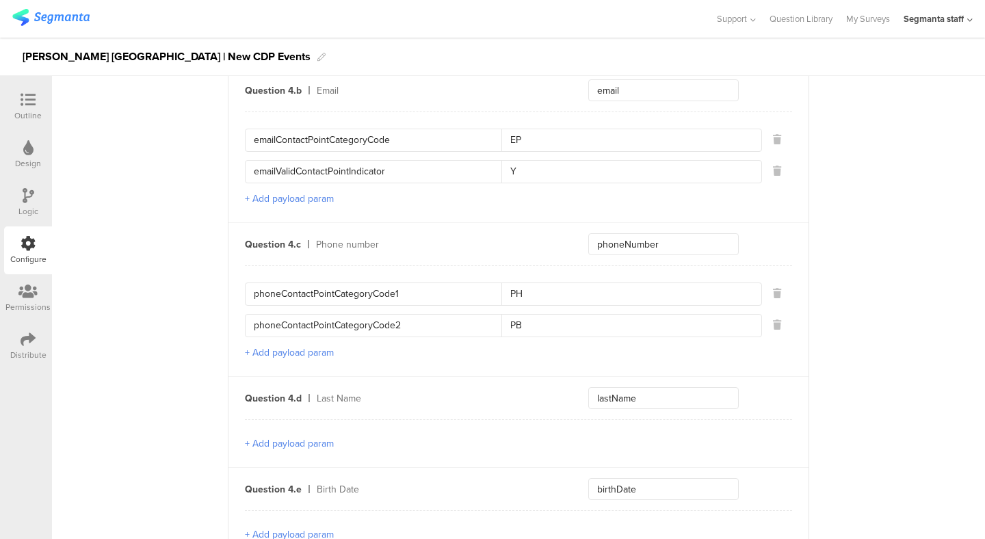
click at [431, 318] on input "phoneContactPointCategoryCode2" at bounding box center [378, 326] width 248 height 22
click at [439, 248] on div "Phone number" at bounding box center [436, 244] width 240 height 14
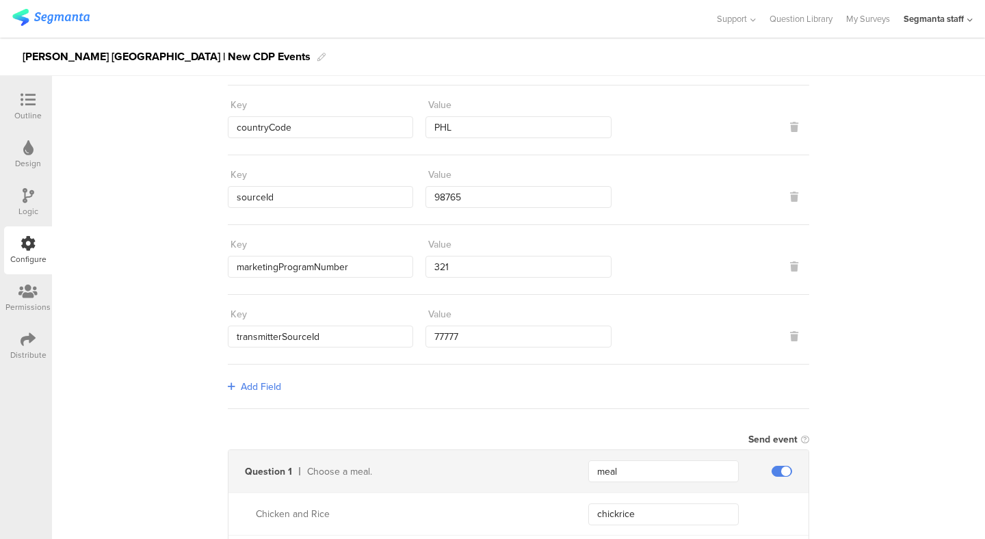
scroll to position [0, 0]
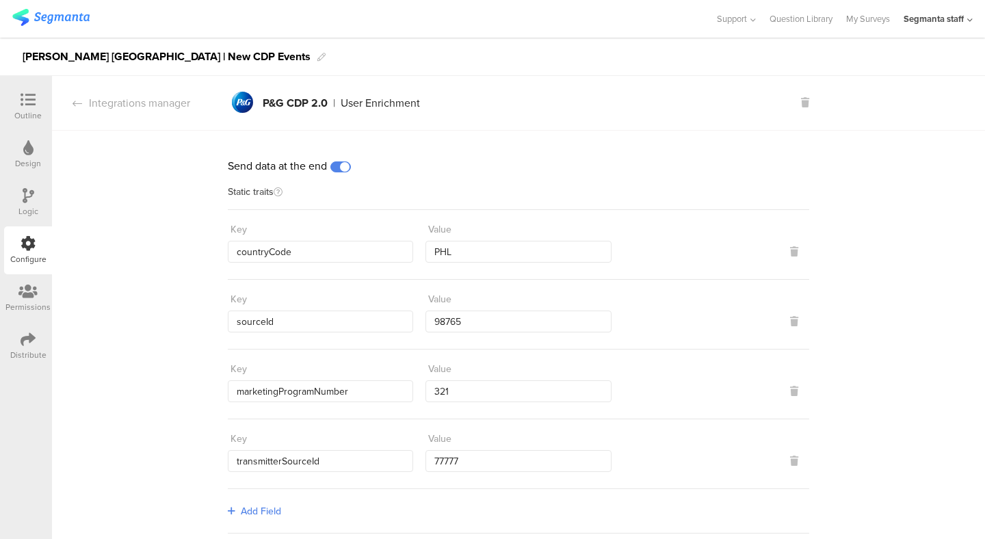
click at [21, 107] on div at bounding box center [27, 100] width 27 height 17
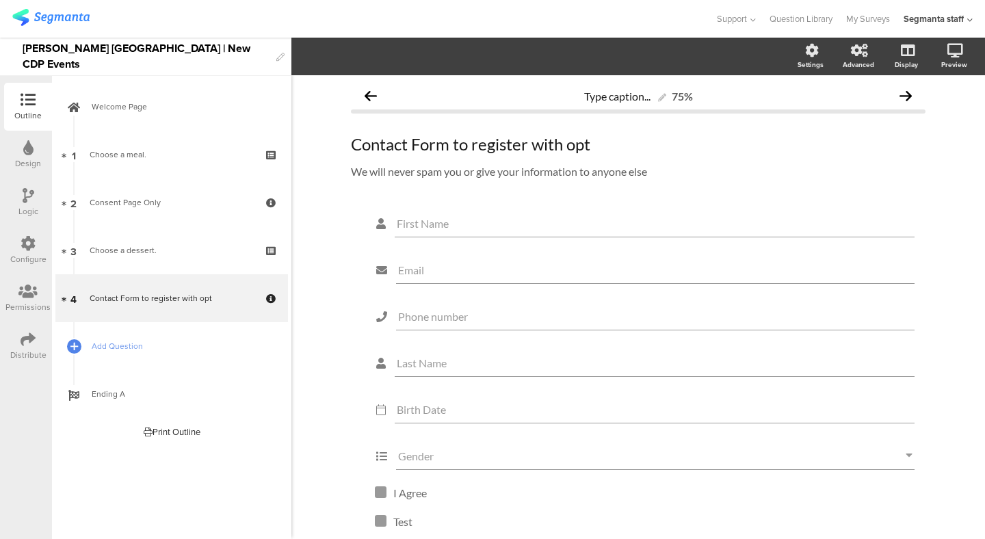
click at [27, 249] on icon at bounding box center [28, 243] width 15 height 15
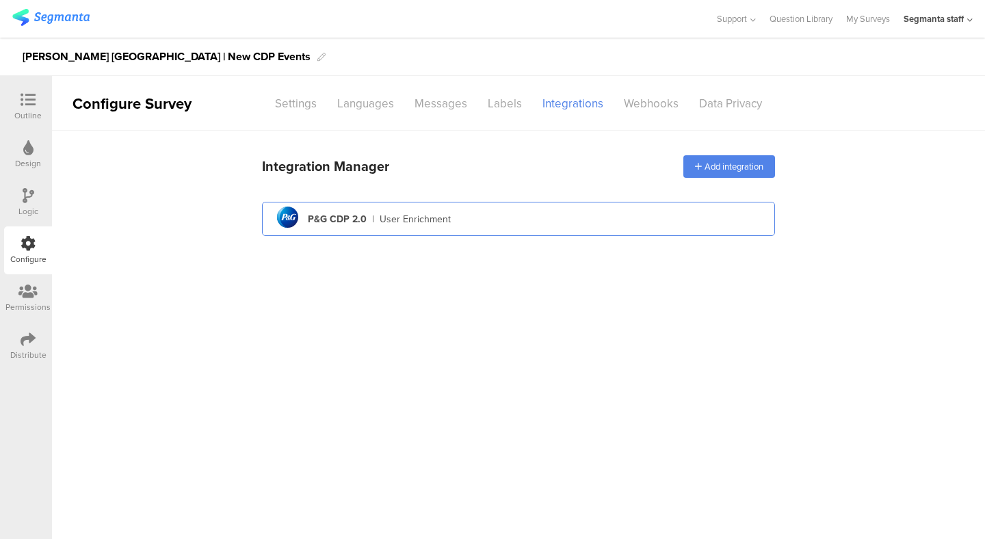
click at [424, 203] on div "pg logo P&G CDP 2.0 | User Enrichment" at bounding box center [518, 220] width 491 height 34
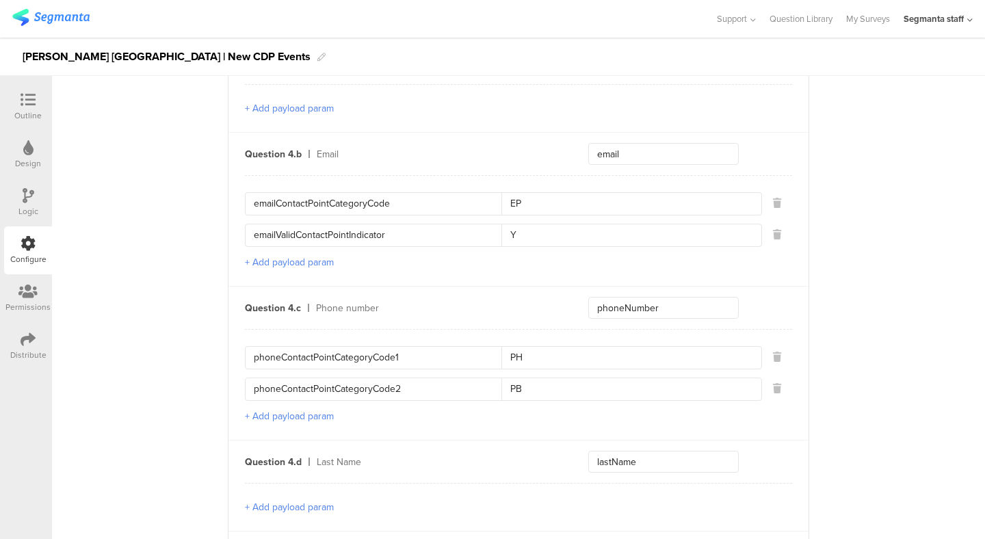
scroll to position [1066, 0]
click at [890, 236] on div "Send data at the end Static traits Key countryCode Value PHL Key sourceId Value…" at bounding box center [518, 76] width 933 height 2022
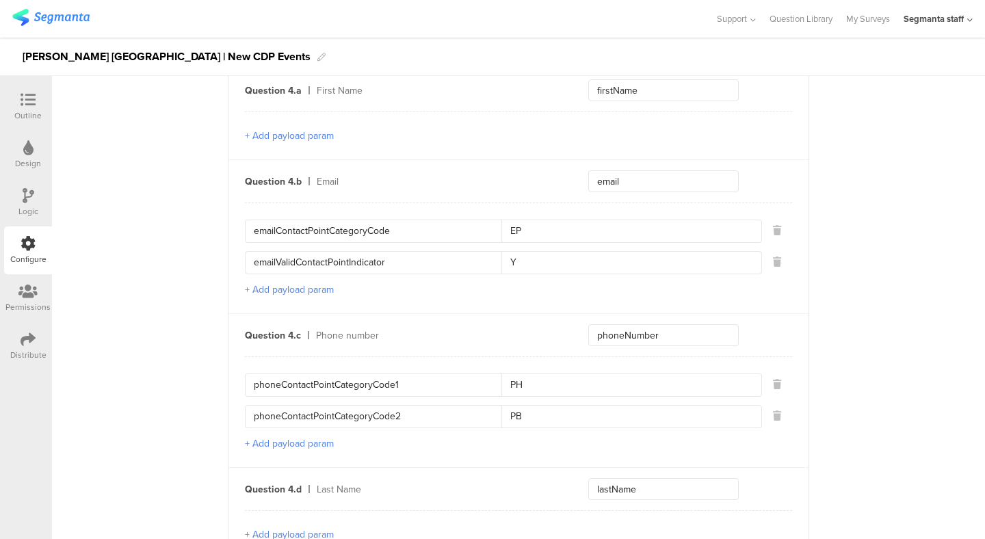
scroll to position [1042, 0]
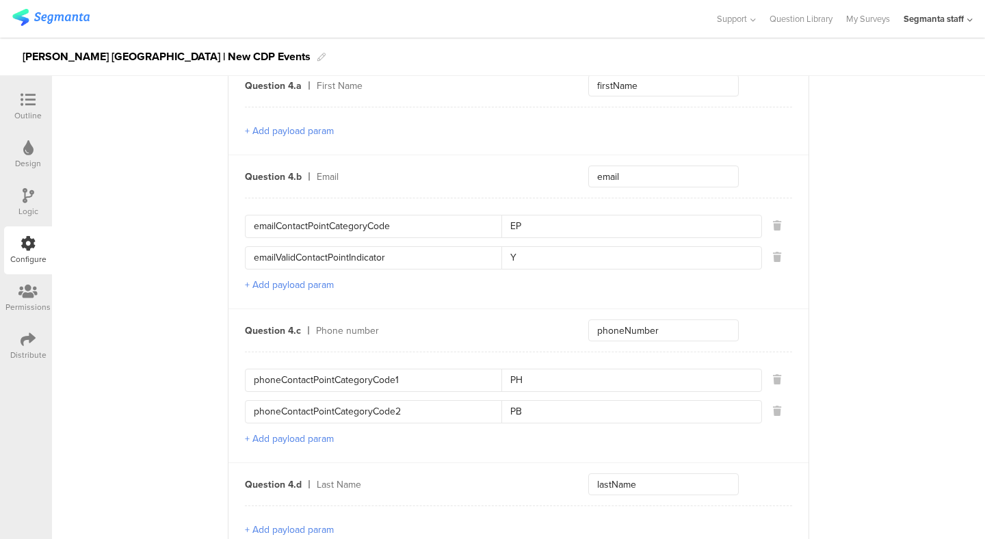
click at [40, 103] on div at bounding box center [27, 100] width 27 height 17
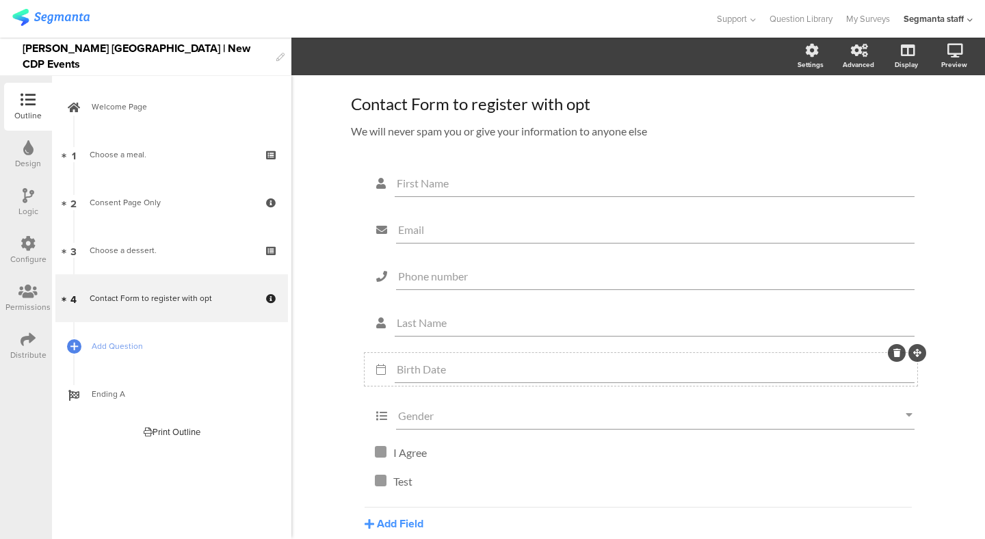
scroll to position [40, 0]
click at [892, 264] on div at bounding box center [897, 261] width 18 height 18
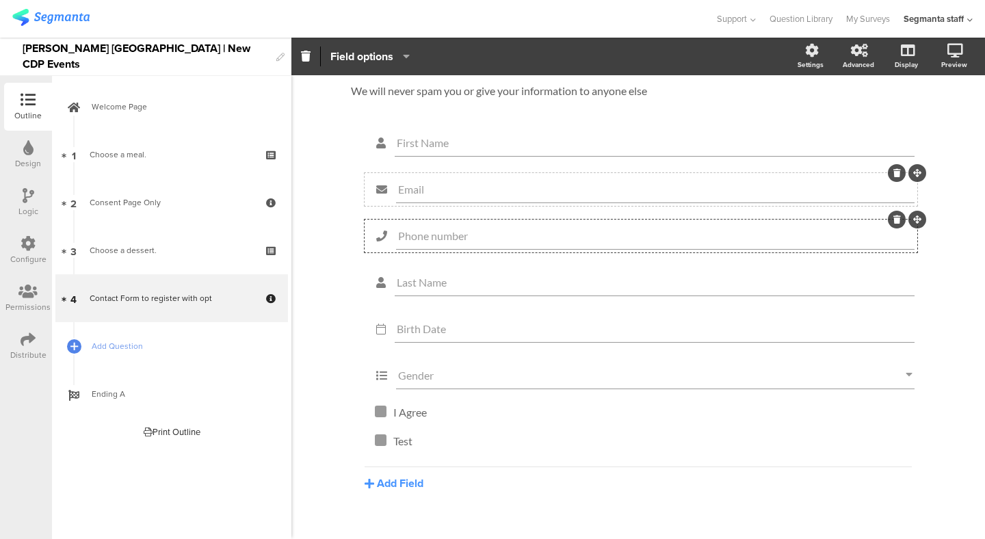
scroll to position [81, 0]
click at [901, 223] on icon at bounding box center [898, 219] width 8 height 8
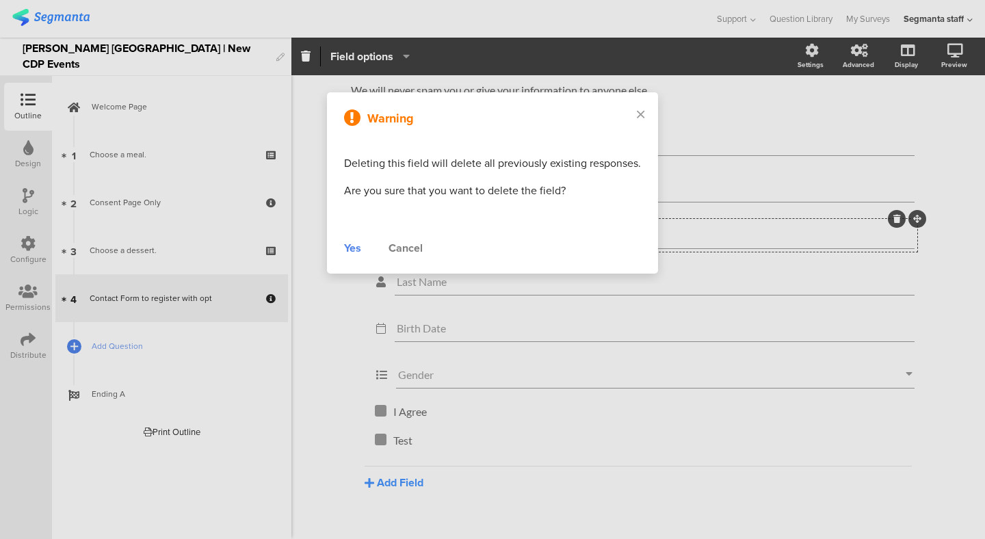
click at [348, 248] on div "Yes" at bounding box center [352, 248] width 17 height 16
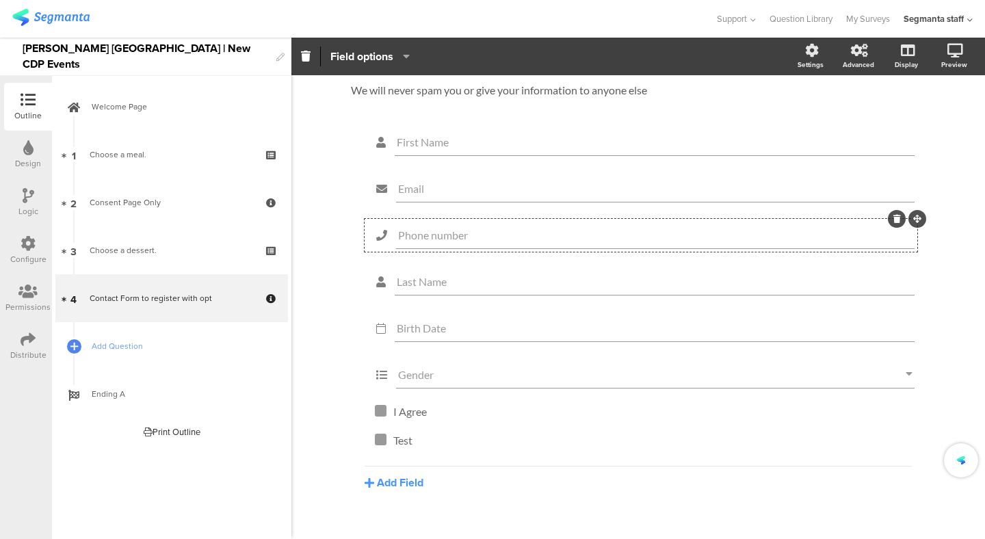
click at [335, 235] on div "Type caption... 75% Contact Form to register with opt Contact Form to register …" at bounding box center [639, 278] width 694 height 569
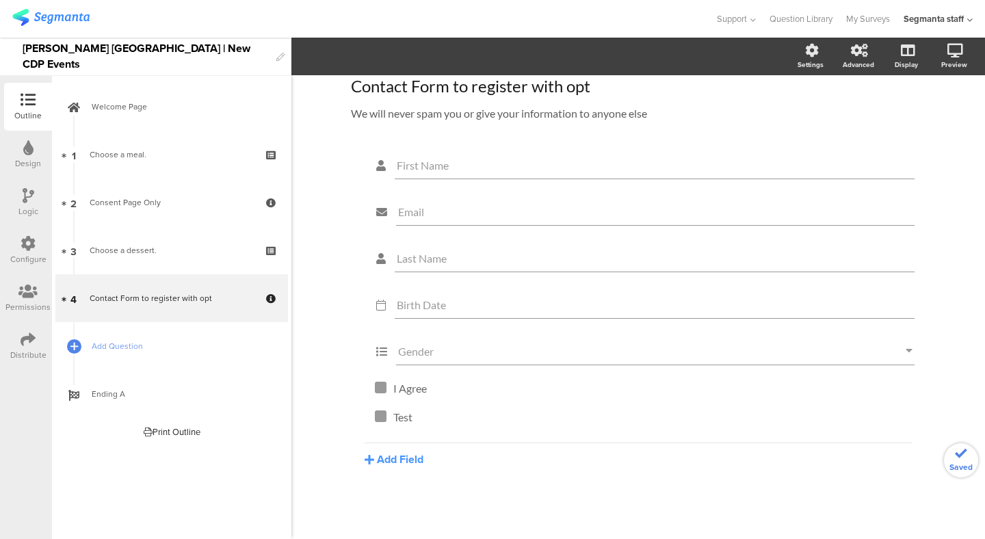
scroll to position [60, 0]
click at [391, 454] on button "Add Field" at bounding box center [394, 460] width 59 height 16
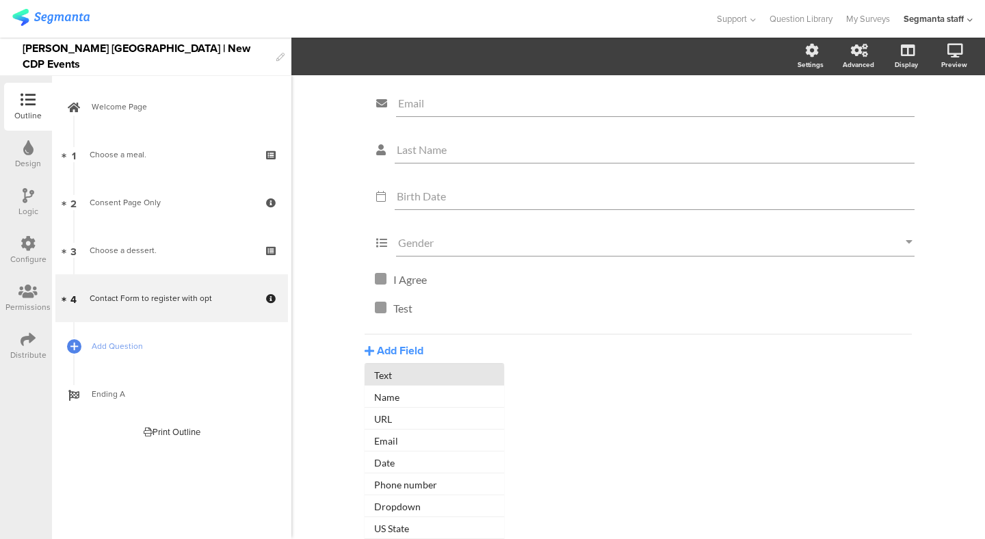
scroll to position [153, 0]
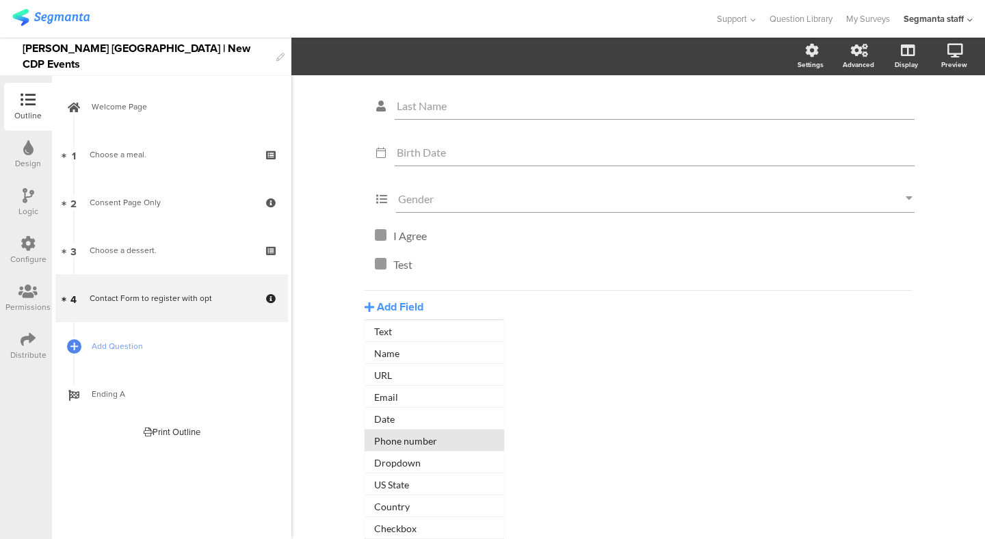
click at [402, 447] on button "Phone number" at bounding box center [435, 441] width 140 height 22
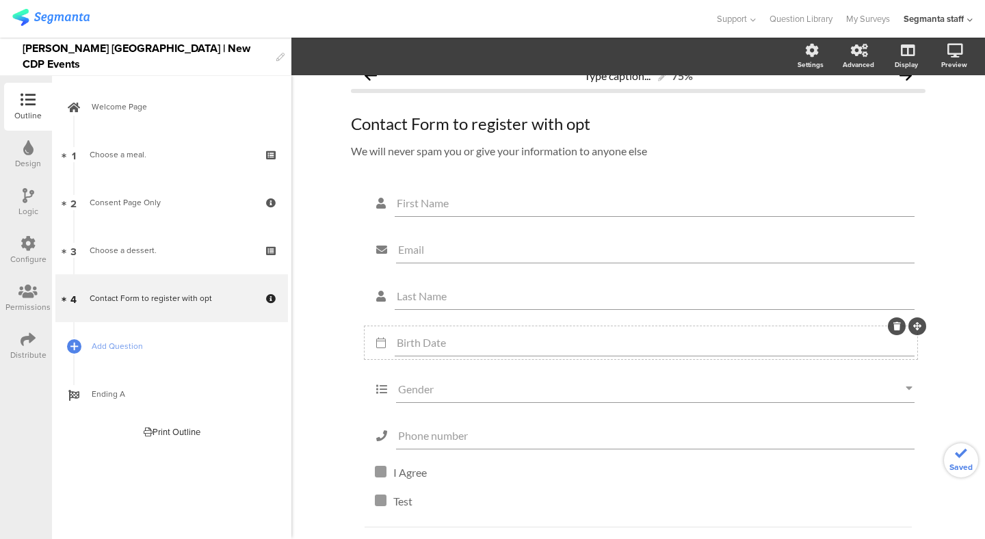
scroll to position [0, 0]
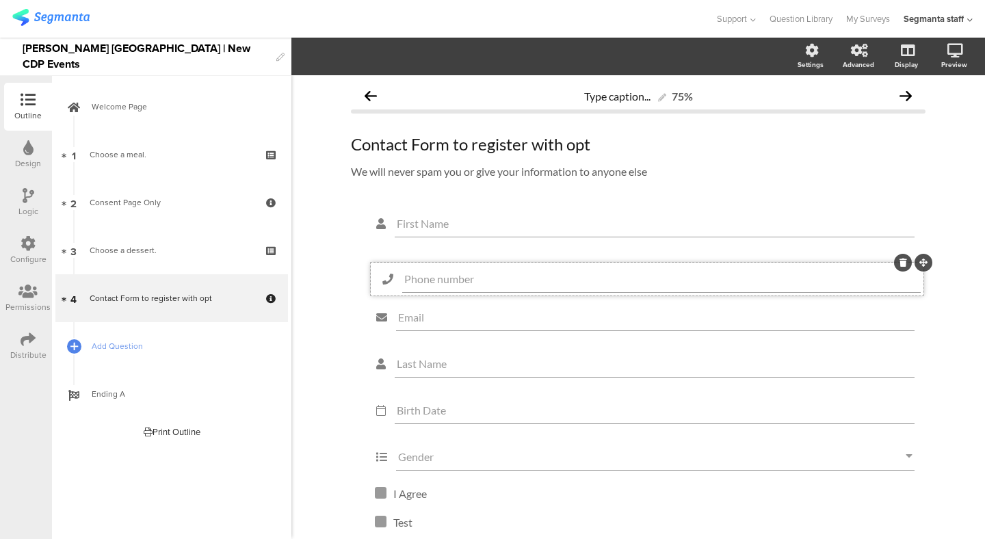
drag, startPoint x: 915, startPoint y: 442, endPoint x: 920, endPoint y: 262, distance: 180.1
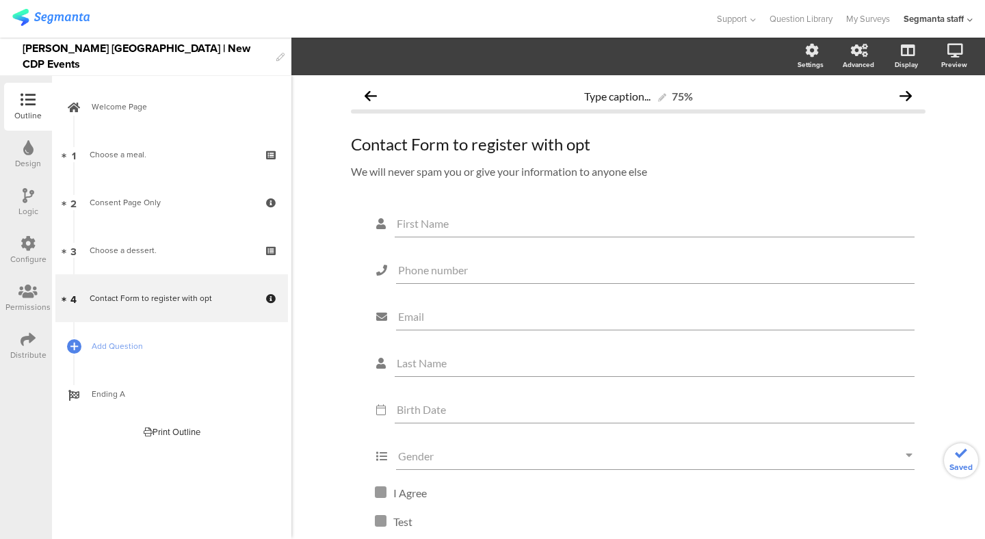
click at [27, 236] on icon at bounding box center [28, 243] width 15 height 15
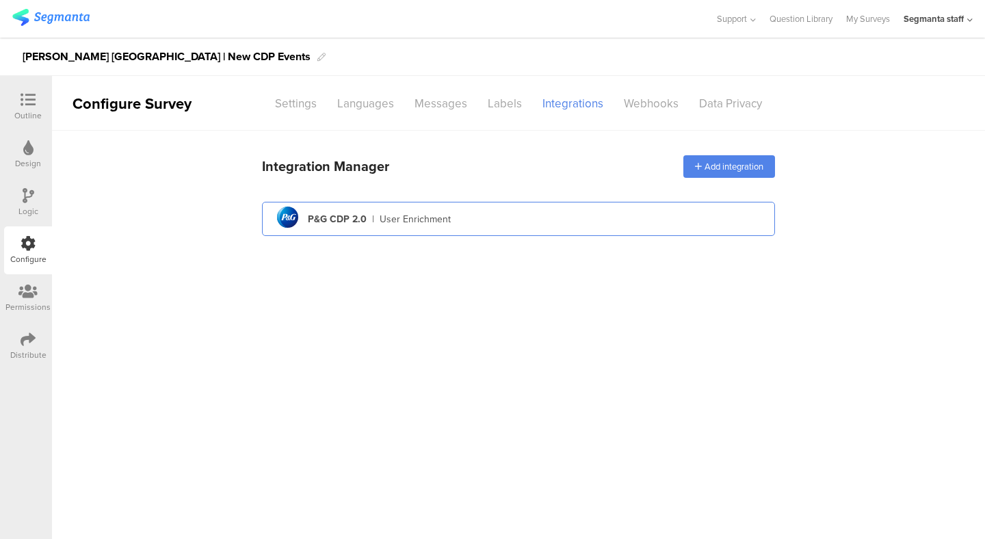
click at [691, 214] on div "pg logo P&G CDP 2.0 | User Enrichment" at bounding box center [518, 220] width 491 height 34
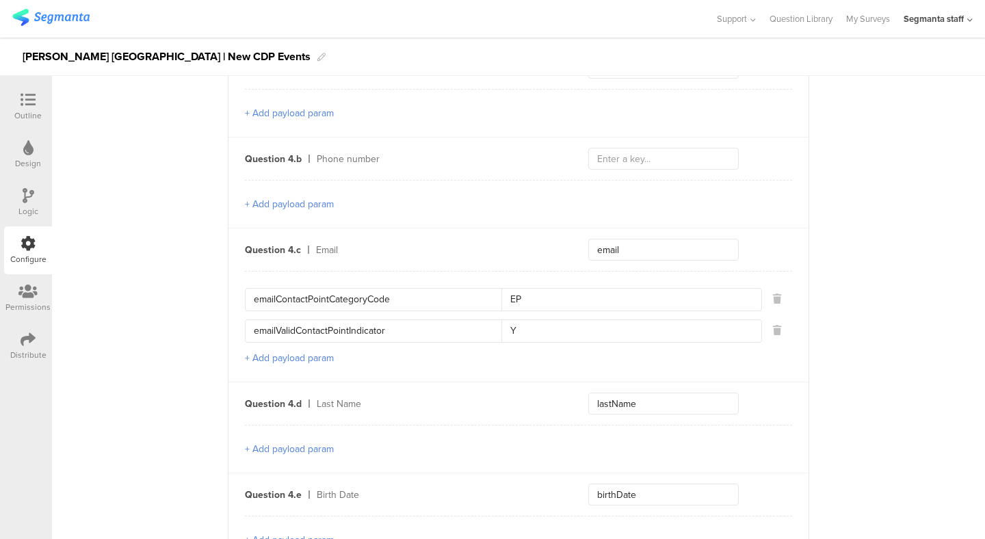
scroll to position [1053, 0]
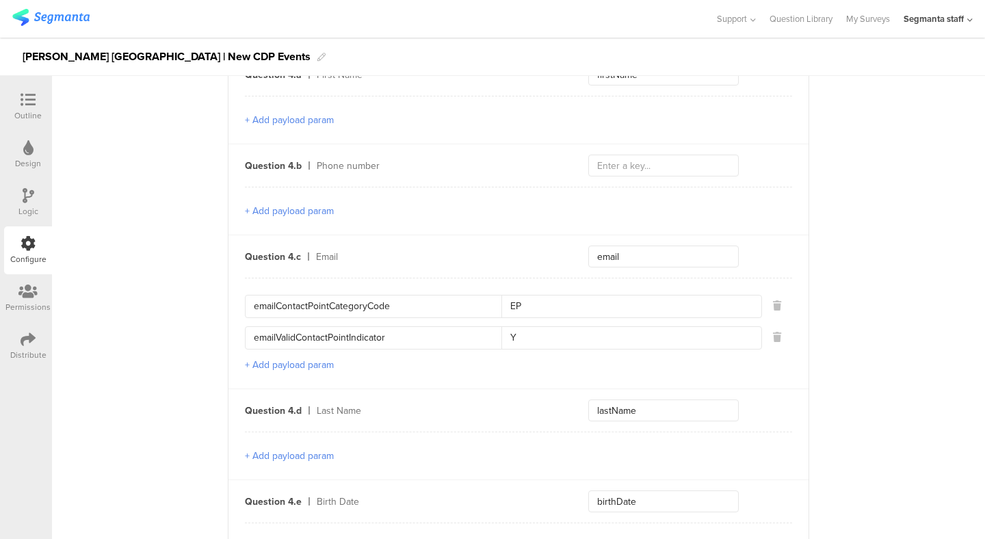
click at [298, 207] on button "+ Add payload param" at bounding box center [289, 211] width 89 height 14
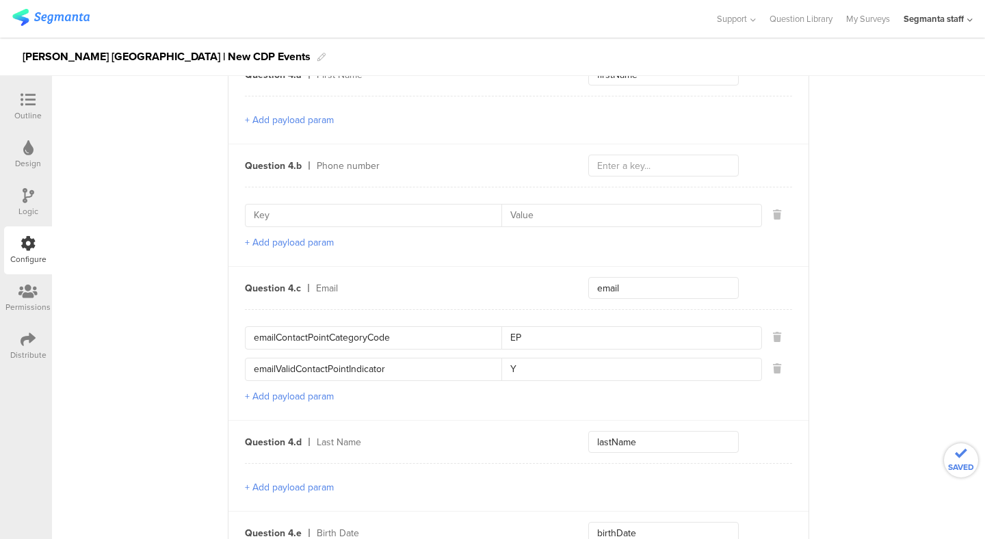
click at [297, 216] on input at bounding box center [378, 216] width 248 height 22
paste input "phoneContactPointCategoryCode1"
type input "phoneContactPointCategoryCode1"
click at [304, 238] on button "+ Add payload param" at bounding box center [289, 242] width 89 height 14
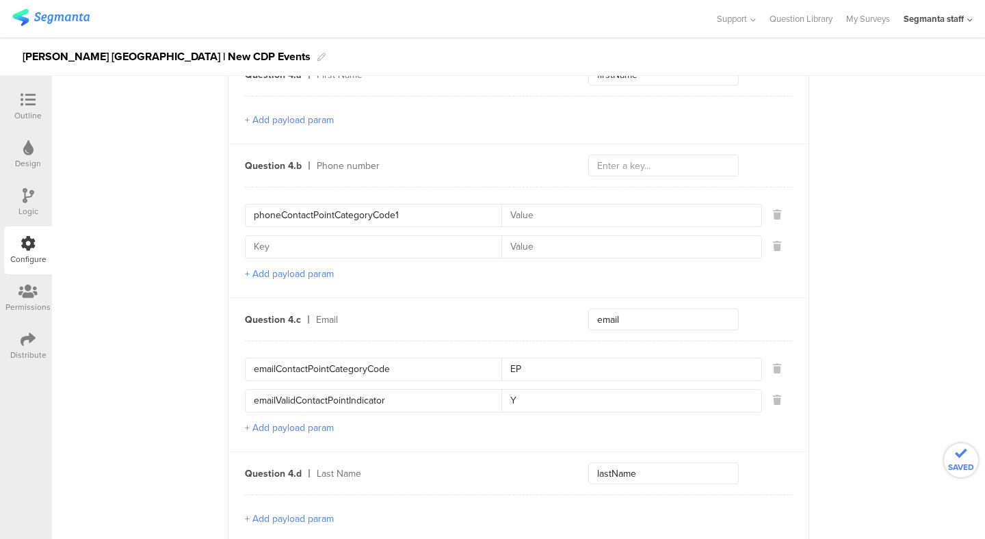
click at [326, 242] on input at bounding box center [378, 247] width 248 height 22
paste input "phoneContactPointCategoryCode1"
type input "phoneContactPointCategoryCode2"
click at [567, 214] on input at bounding box center [628, 216] width 252 height 22
type input "PH"
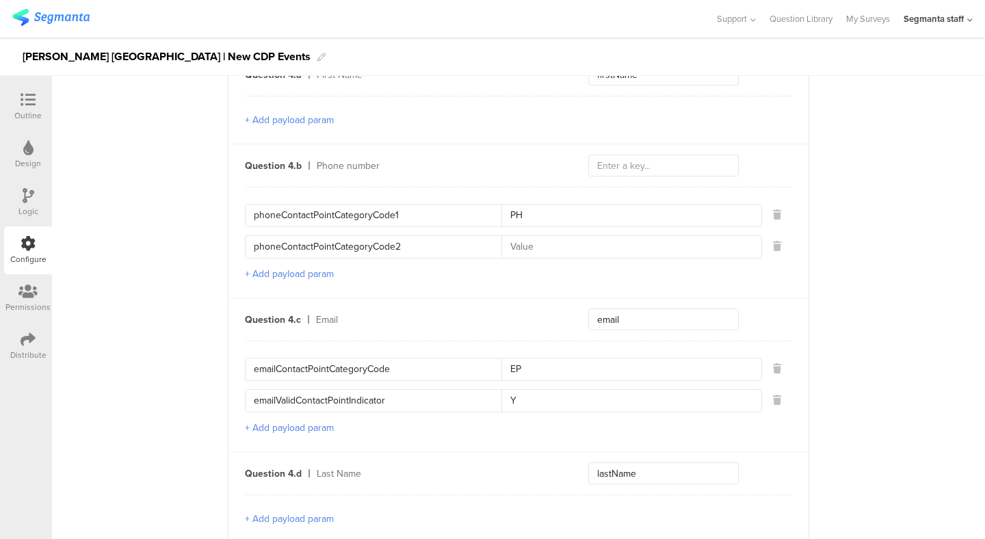
click at [569, 240] on input at bounding box center [628, 247] width 252 height 22
type input "PB"
click at [33, 338] on icon at bounding box center [28, 339] width 15 height 15
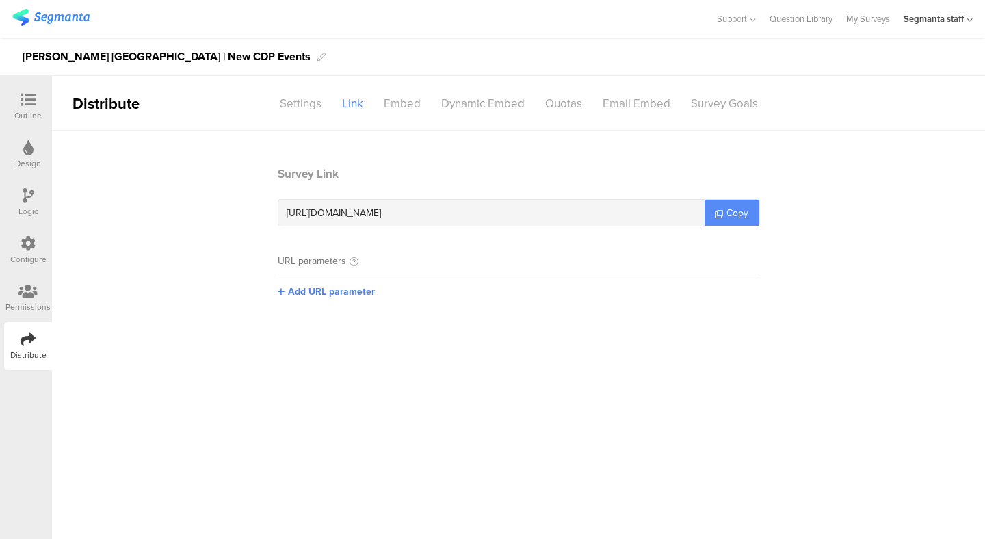
click at [732, 215] on span "Copy" at bounding box center [738, 213] width 22 height 14
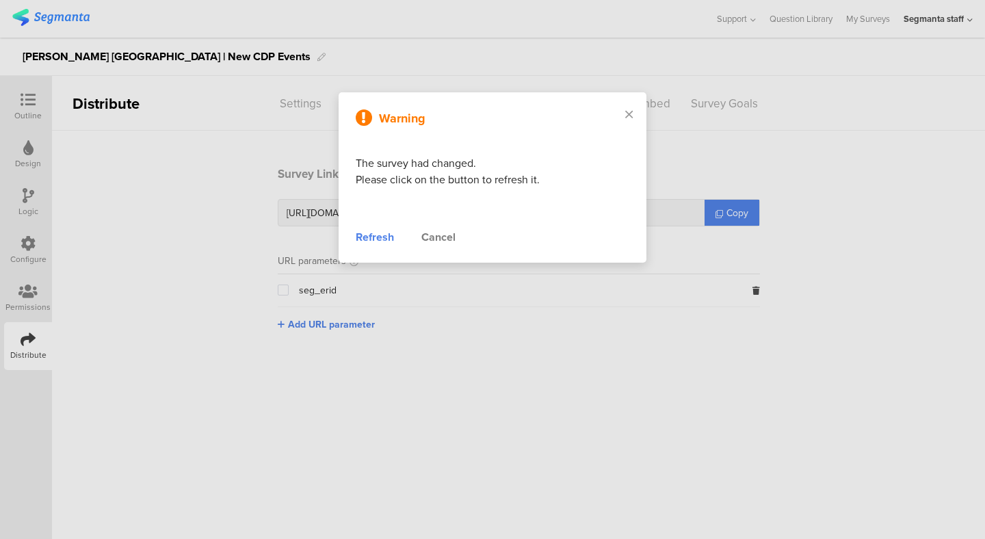
click at [383, 234] on div "Refresh" at bounding box center [375, 237] width 38 height 16
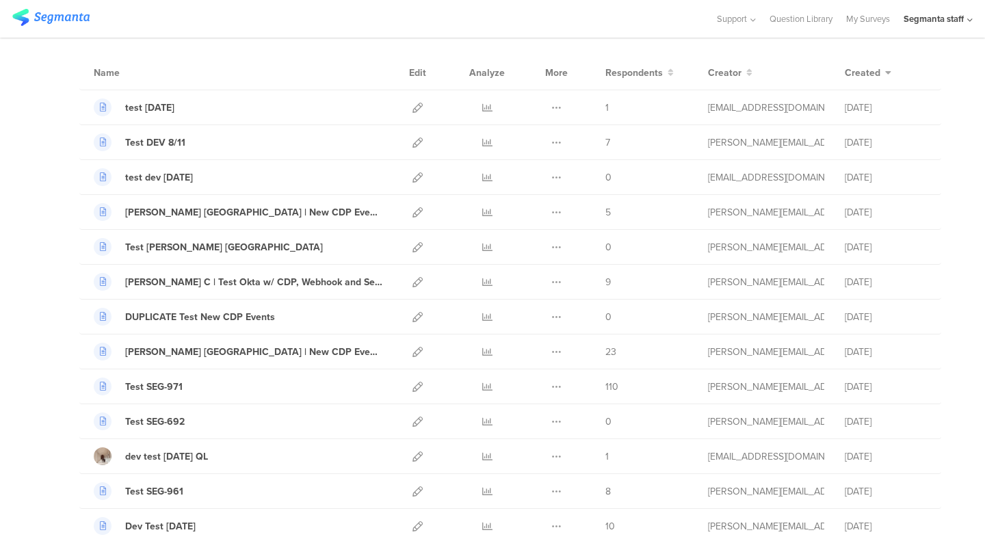
scroll to position [43, 0]
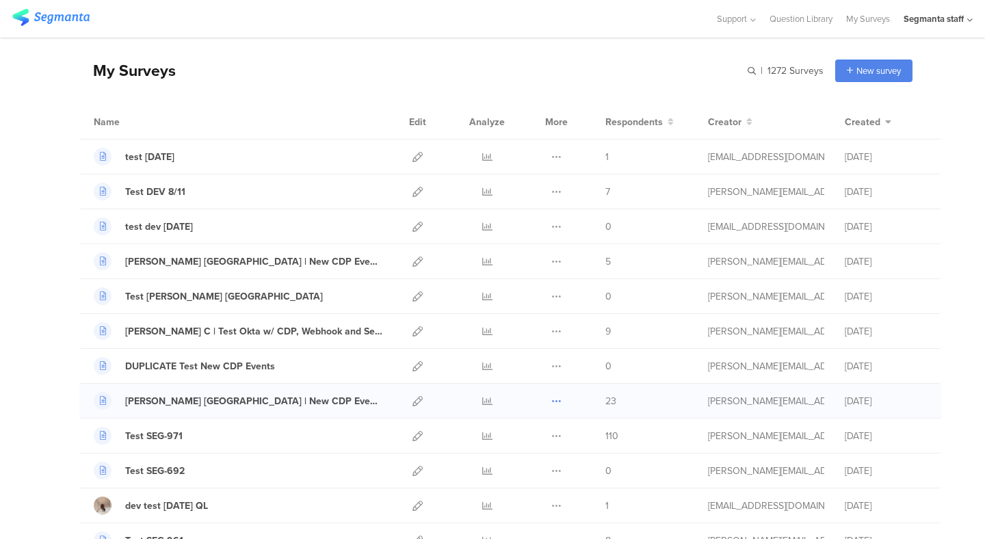
click at [560, 399] on icon at bounding box center [557, 401] width 10 height 10
click at [519, 443] on button "Duplicate" at bounding box center [529, 436] width 75 height 25
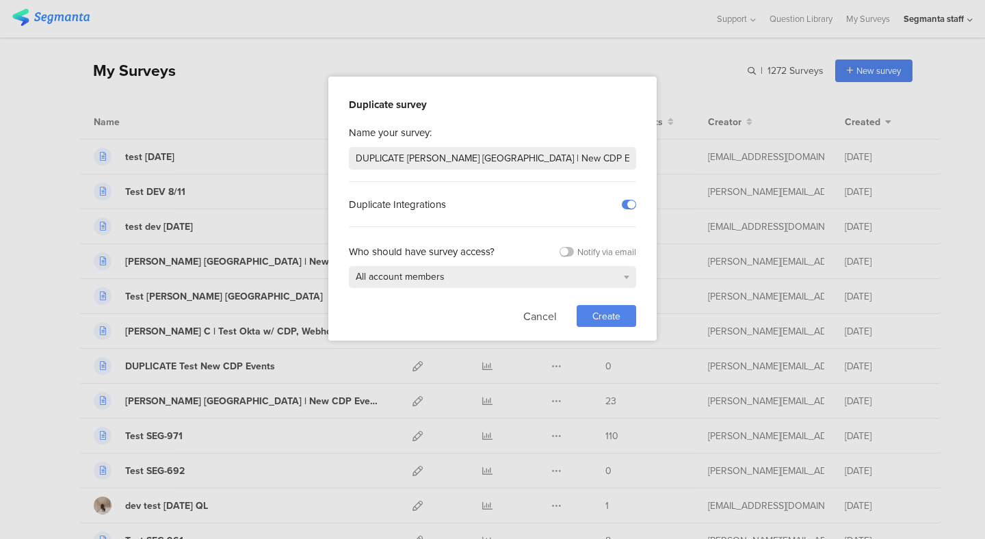
click at [613, 320] on span "Create" at bounding box center [607, 316] width 28 height 14
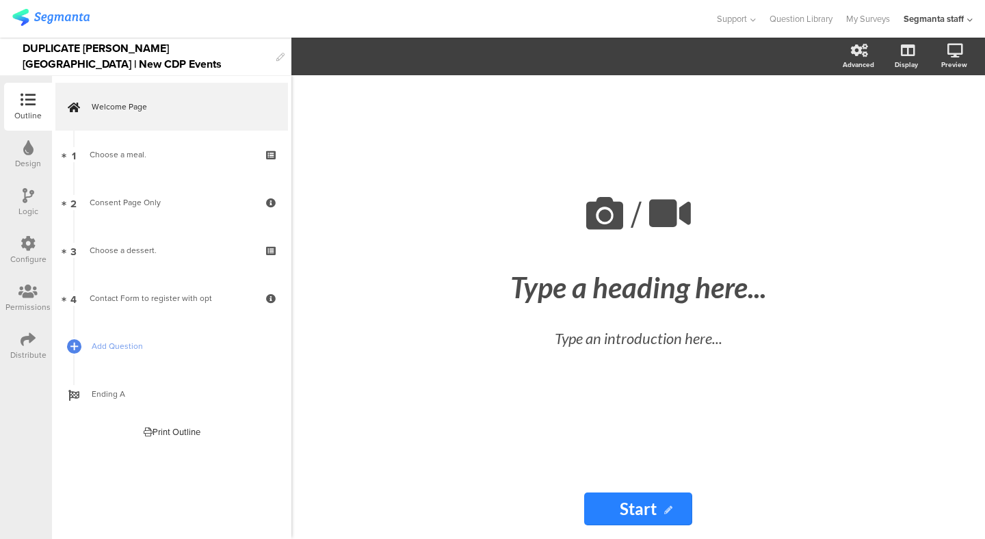
click at [36, 333] on div "Distribute" at bounding box center [28, 346] width 48 height 48
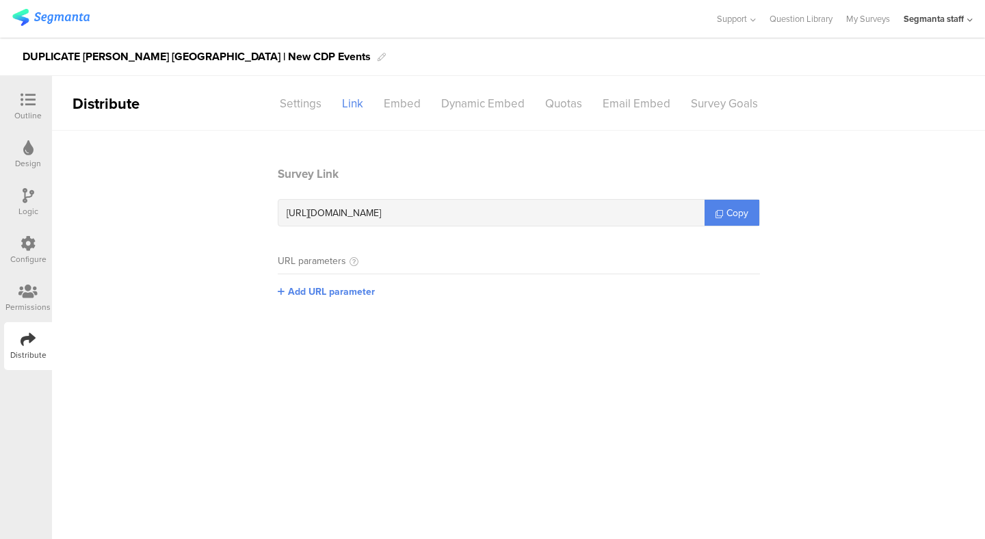
click at [730, 198] on section "Survey Link https://surveys.segmanta.dev/t75356 Copy" at bounding box center [519, 196] width 482 height 61
click at [730, 205] on link "Copy" at bounding box center [732, 213] width 55 height 26
click at [729, 220] on span "Copy" at bounding box center [738, 213] width 22 height 14
drag, startPoint x: 23, startPoint y: 113, endPoint x: 5, endPoint y: 69, distance: 47.3
click at [23, 113] on div "Outline" at bounding box center [27, 115] width 27 height 12
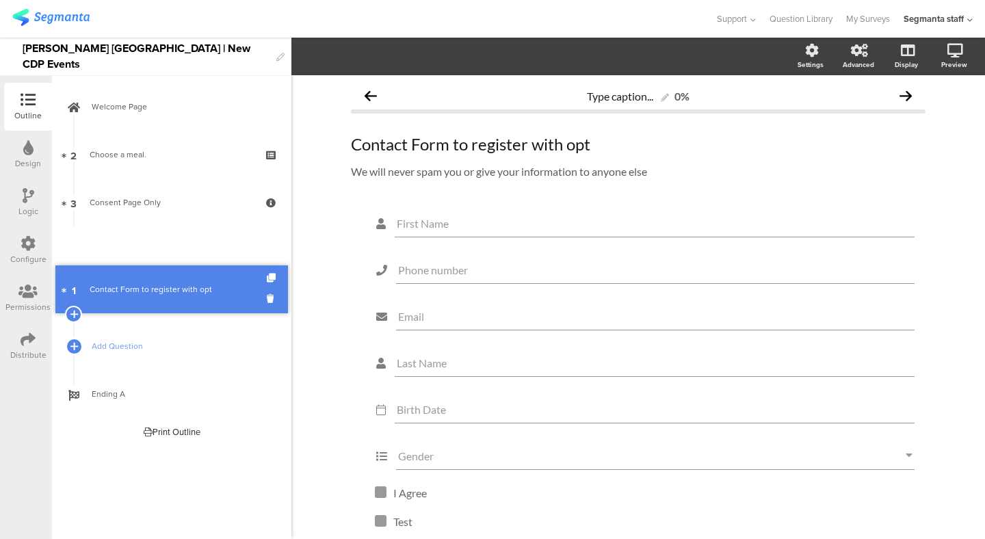
drag, startPoint x: 164, startPoint y: 159, endPoint x: 140, endPoint y: 298, distance: 140.3
